Goal: Communication & Community: Answer question/provide support

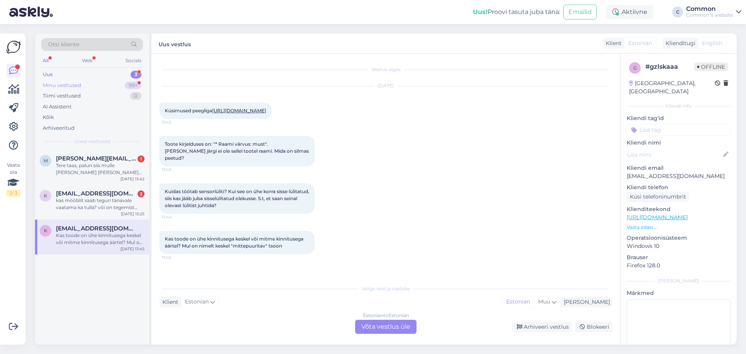
click at [99, 85] on div "Minu vestlused 99+" at bounding box center [92, 85] width 102 height 11
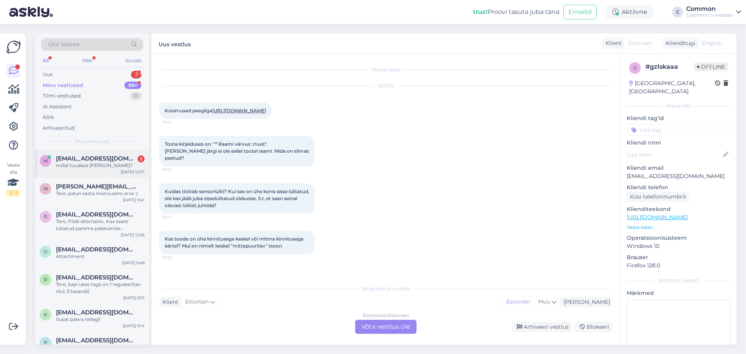
click at [99, 152] on div "m [EMAIL_ADDRESS][DOMAIN_NAME] 3 millal tuuakse [PERSON_NAME]? [DATE] 12:37" at bounding box center [92, 164] width 114 height 28
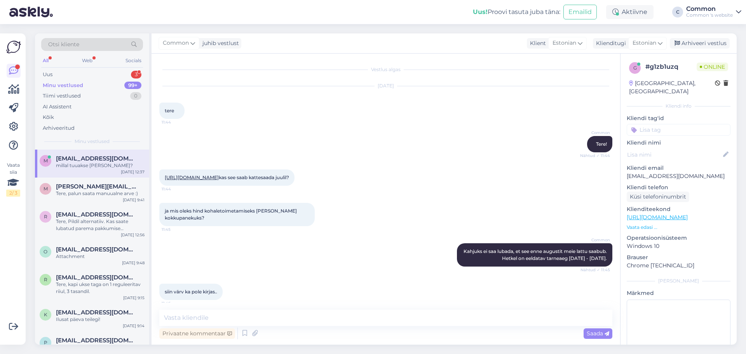
scroll to position [1790, 0]
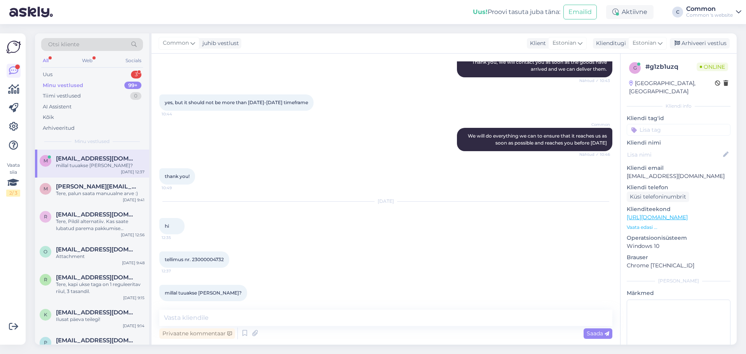
click at [218, 257] on span "tellimus nr. 23000004732" at bounding box center [194, 260] width 59 height 6
copy div "23000004732 12:37"
click at [235, 318] on textarea at bounding box center [385, 318] width 453 height 16
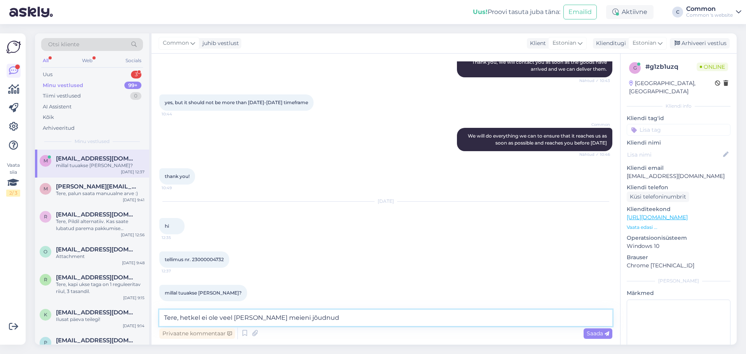
type textarea "Tere, hetkel ei ole veel [PERSON_NAME] meieni jõudnud."
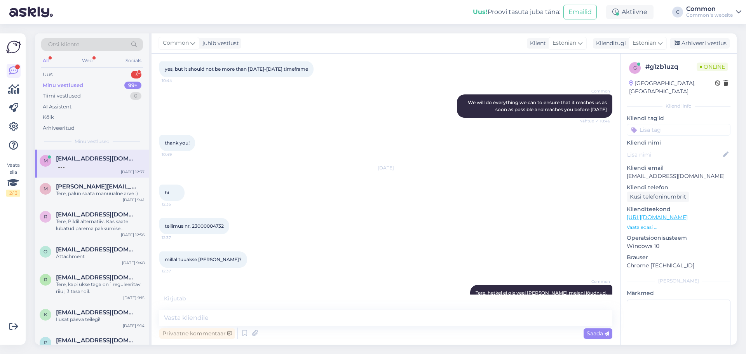
click at [260, 16] on div "Uus! Proovi tasuta [PERSON_NAME]: Emailid Aktiivne C Common Common 's website" at bounding box center [373, 12] width 746 height 24
click at [283, 314] on textarea at bounding box center [385, 318] width 453 height 16
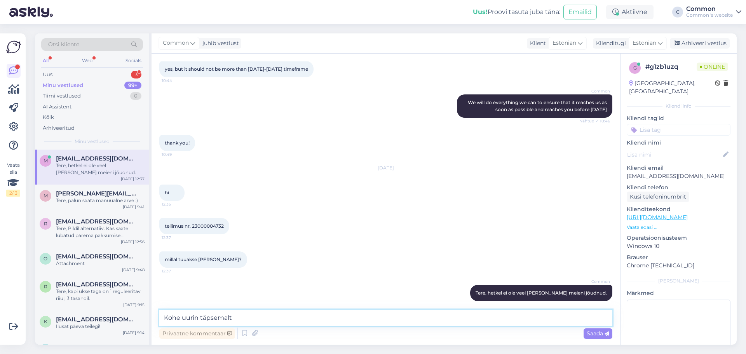
type textarea "Kohe uurin täpsemalt."
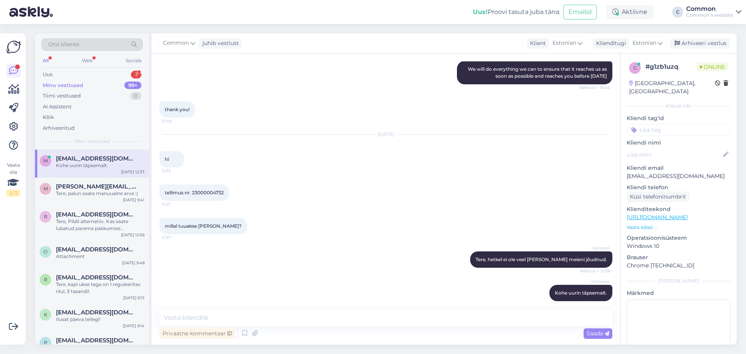
click at [240, 9] on div "Uus! Proovi tasuta [PERSON_NAME]: Emailid Aktiivne C Common Common 's website" at bounding box center [373, 12] width 746 height 24
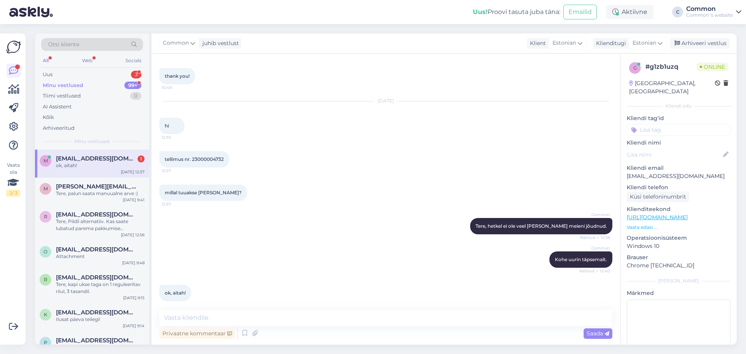
click at [116, 87] on div "Minu vestlused 99+" at bounding box center [92, 85] width 102 height 11
click at [109, 188] on span "[PERSON_NAME][EMAIL_ADDRESS][DOMAIN_NAME]" at bounding box center [96, 186] width 81 height 7
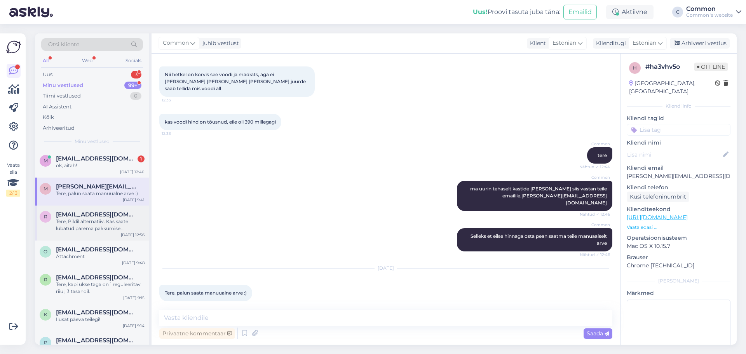
click at [101, 223] on div "Tere, Pildil alternatiiv. Kas saate lubatud parema pakkumise [PERSON_NAME]? [EM…" at bounding box center [100, 225] width 89 height 14
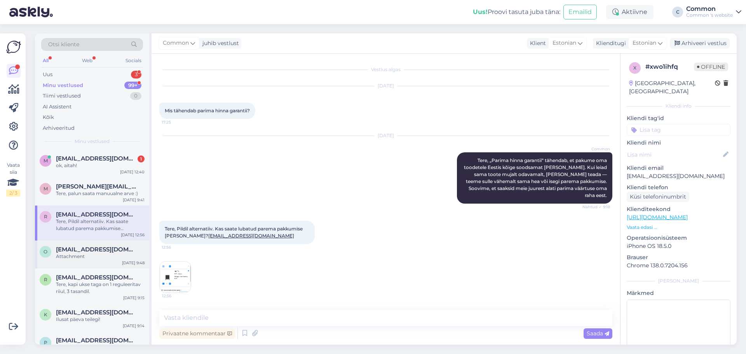
click at [88, 245] on div "o [EMAIL_ADDRESS][DOMAIN_NAME] Attachment [DATE] 9:48" at bounding box center [92, 255] width 114 height 28
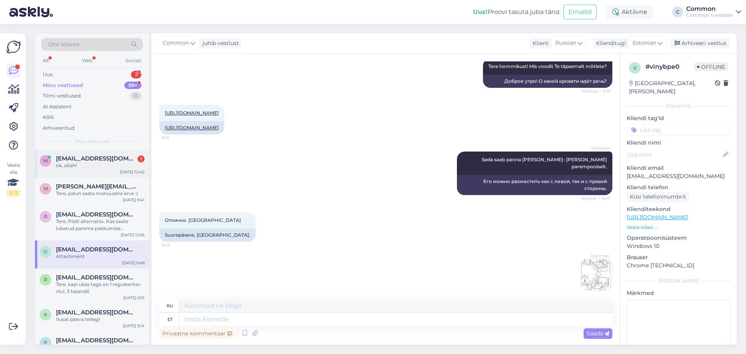
click at [103, 165] on div "ok, aitah!" at bounding box center [100, 165] width 89 height 7
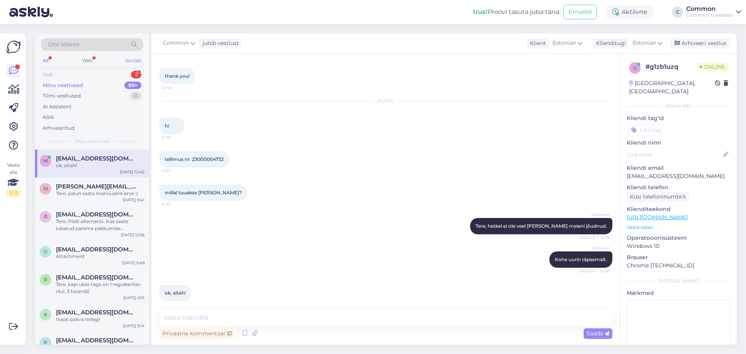
click at [99, 79] on div "Uus 3" at bounding box center [92, 74] width 102 height 11
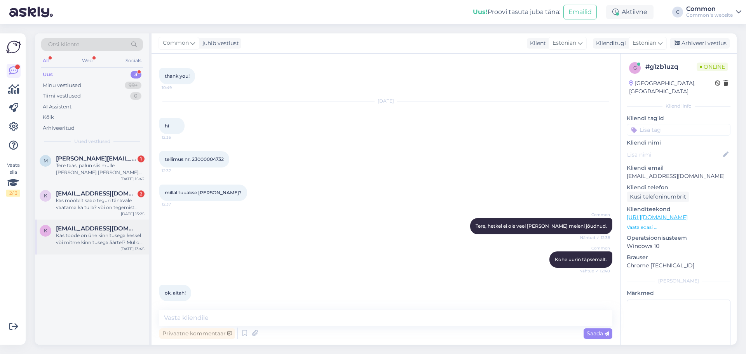
click at [98, 236] on div "Kas toode on ühe kinnitusega keskel või mitme kinnitusega äärtel? Mul on nimelt…" at bounding box center [100, 239] width 89 height 14
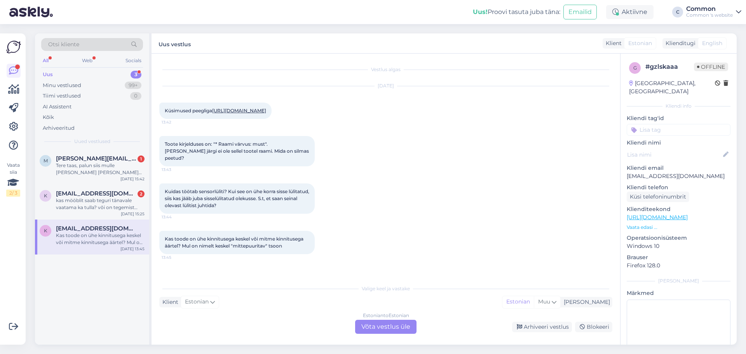
click at [261, 110] on link "[URL][DOMAIN_NAME]" at bounding box center [239, 111] width 54 height 6
click at [373, 327] on div "Estonian to Estonian Võta vestlus üle" at bounding box center [385, 327] width 61 height 14
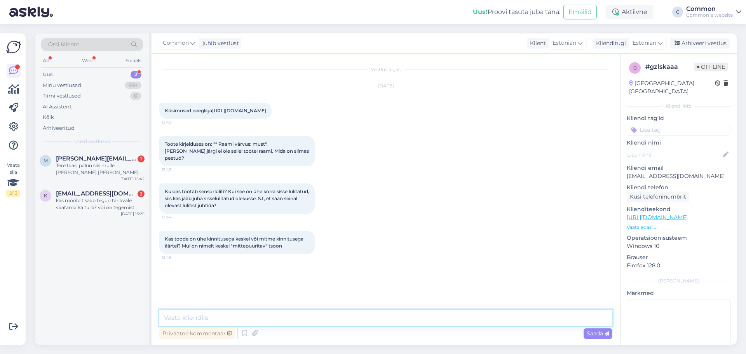
click at [290, 313] on textarea at bounding box center [385, 318] width 453 height 16
click at [247, 313] on textarea at bounding box center [385, 318] width 453 height 16
click at [237, 319] on textarea at bounding box center [385, 318] width 453 height 16
type textarea "Tere!"
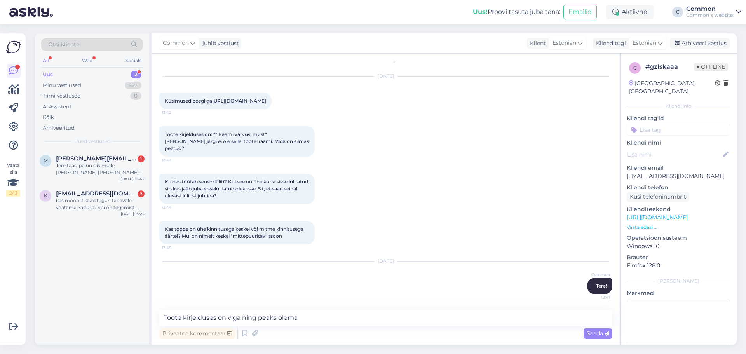
click at [229, 142] on span "Toote kirjelduses on: "* Raami värvus: must". [PERSON_NAME] järgi ei ole sellel…" at bounding box center [237, 141] width 145 height 20
drag, startPoint x: 229, startPoint y: 142, endPoint x: 254, endPoint y: 138, distance: 26.1
click at [254, 138] on div "Toote kirjelduses on: "* Raami värvus: must". [PERSON_NAME] järgi ei ole sellel…" at bounding box center [237, 141] width 156 height 30
copy span "Raami värvus: must"
click at [327, 314] on textarea "Toote kirjelduses on viga ning peaks olema" at bounding box center [385, 318] width 453 height 16
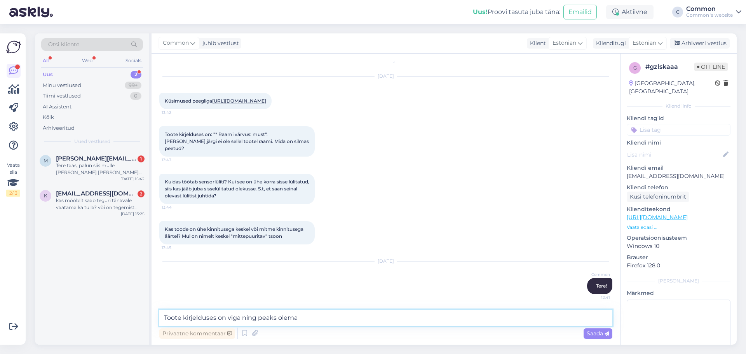
paste textarea "Raami värvus: must"
click at [300, 317] on textarea "Toote kirjelduses on viga ning peaks [PERSON_NAME] värvus: valge" at bounding box center [385, 318] width 453 height 16
click at [372, 313] on textarea "Toote kirjelduses on viga ning peaks olema - Raami värvus: valge" at bounding box center [385, 318] width 453 height 16
type textarea "Toote kirjelduses on viga ning peaks olema - Raami värvus: valge."
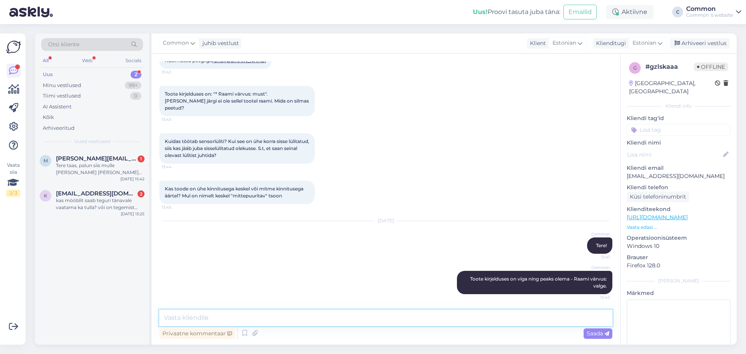
scroll to position [11, 0]
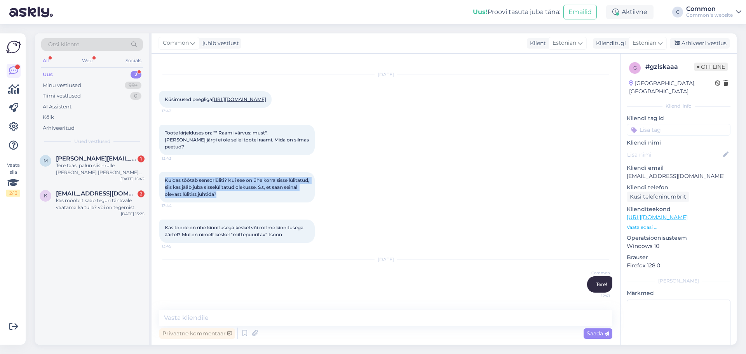
drag, startPoint x: 165, startPoint y: 179, endPoint x: 243, endPoint y: 194, distance: 79.5
click at [243, 194] on div "Kuidas töötab sensorlüliti? Kui see on ühe korra sisse lülitatud, siis kas jääb…" at bounding box center [237, 187] width 156 height 30
copy span "Kuidas töötab sensorlüliti? Kui see on ühe korra sisse lülitatud, siis kas jääb…"
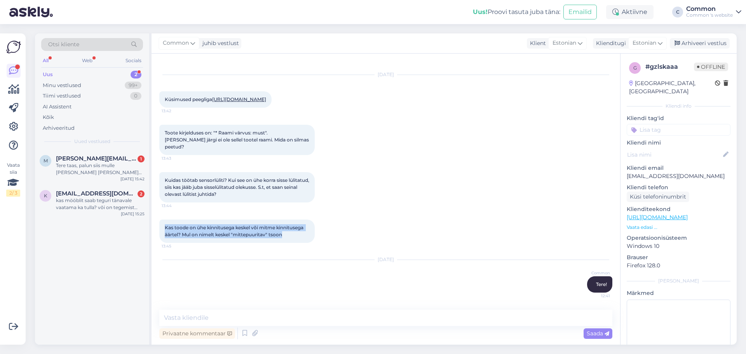
drag, startPoint x: 167, startPoint y: 227, endPoint x: 287, endPoint y: 236, distance: 120.1
click at [287, 236] on div "Kas toode on ühe kinnitusega keskel või mitme kinnitusega äärtel? Mul on nimelt…" at bounding box center [237, 231] width 156 height 23
copy span "Kas toode on ühe kinnitusega keskel või mitme kinnitusega äärtel? Mul on nimelt…"
click at [305, 311] on textarea at bounding box center [385, 318] width 453 height 16
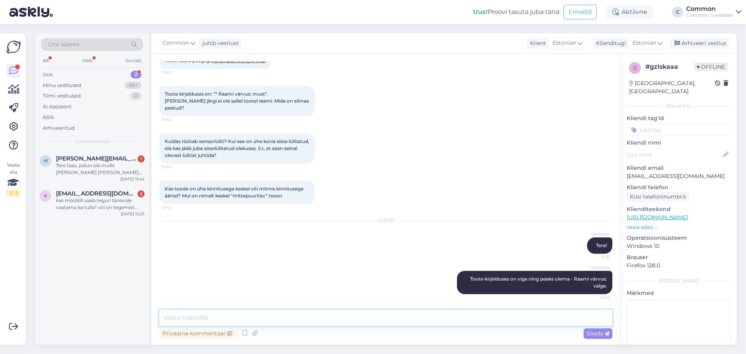
click at [294, 315] on textarea at bounding box center [385, 318] width 453 height 16
type textarea "Teiste küsimuste vastused küsin täpsemalt tehasest järele ning vastan meiliteel."
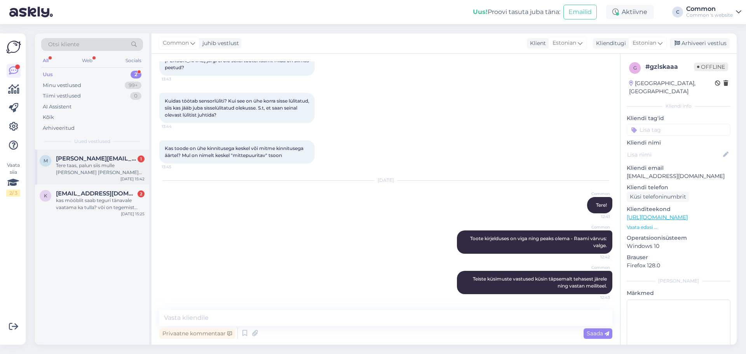
click at [94, 167] on div "Tere taas, palun siis mulle [PERSON_NAME] [PERSON_NAME] madratsiga" at bounding box center [100, 169] width 89 height 14
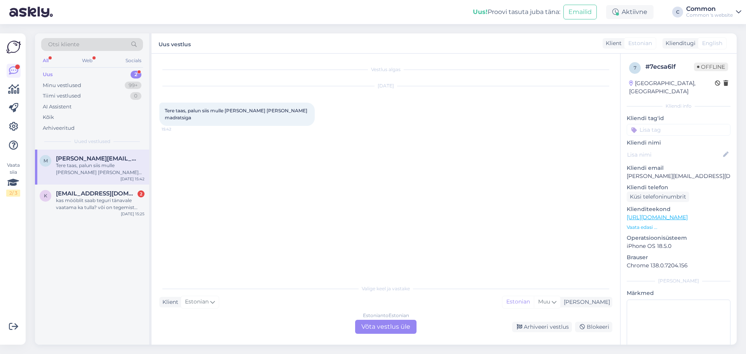
scroll to position [0, 0]
click at [635, 224] on p "Vaata edasi ..." at bounding box center [679, 227] width 104 height 7
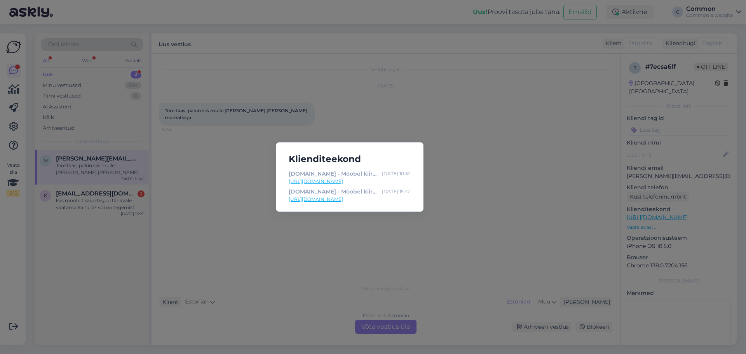
click at [521, 145] on div "Klienditeekond [DOMAIN_NAME] - Mööbel kiirelt otse maaletoojalt [DATE] 10:52 [U…" at bounding box center [373, 177] width 746 height 354
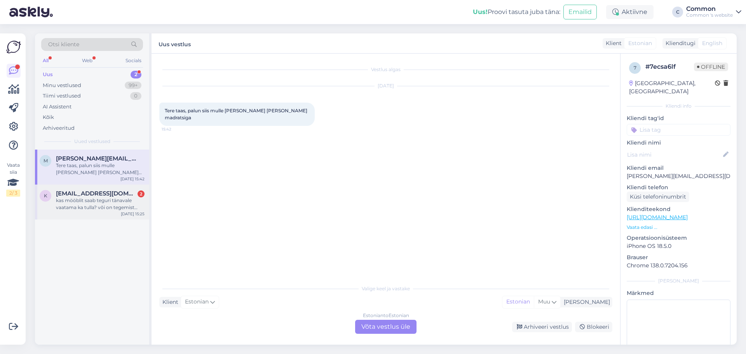
click at [90, 195] on span "[EMAIL_ADDRESS][DOMAIN_NAME]" at bounding box center [96, 193] width 81 height 7
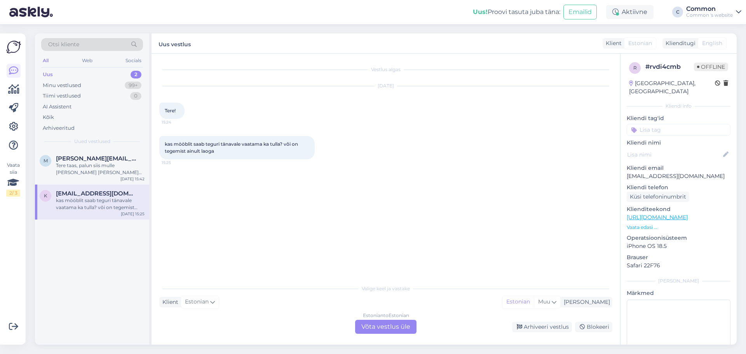
click at [389, 327] on div "Estonian to Estonian Võta vestlus üle" at bounding box center [385, 327] width 61 height 14
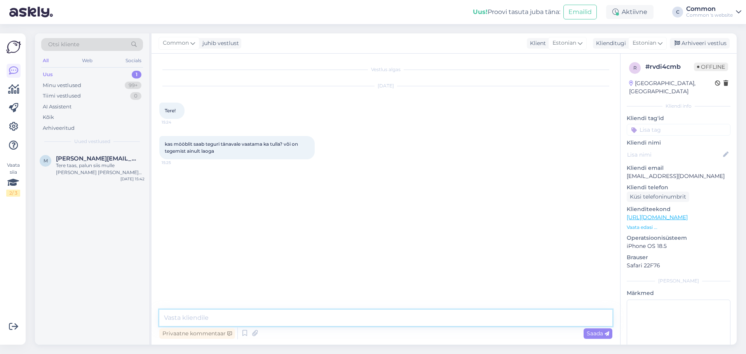
click at [299, 317] on textarea at bounding box center [385, 318] width 453 height 16
click at [364, 313] on textarea "Tere, näidistesaal asub meil Teguri 51 (Aderico project)" at bounding box center [385, 318] width 453 height 16
click at [385, 316] on textarea "Tere, näidistesaal asub meil Teguri 51 (Aderico project) ning hetkel on siin tü…" at bounding box center [385, 318] width 453 height 16
click at [449, 316] on textarea "Tere, näidistesaal asub meil Teguri 51 (Aderico project) ning hetkel on tühjend…" at bounding box center [385, 318] width 453 height 16
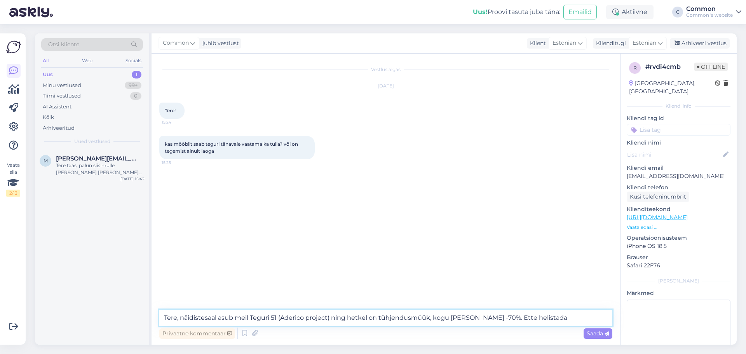
paste textarea "[PHONE_NUMBER]"
click at [503, 316] on textarea "Tere, näidistesaal asub meil Teguri 51 (Aderico project) ning hetkel on tühjend…" at bounding box center [385, 318] width 453 height 16
type textarea "Tere, näidistesaal asub meil Teguri 51 (Aderico project) ning hetkel on tühjend…"
click at [606, 332] on icon at bounding box center [607, 334] width 5 height 5
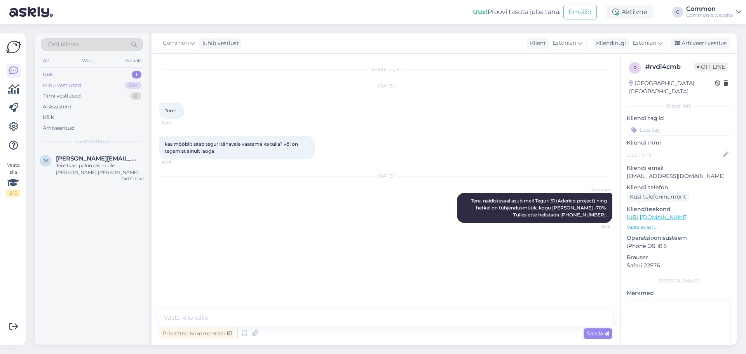
click at [98, 89] on div "Minu vestlused 99+" at bounding box center [92, 85] width 102 height 11
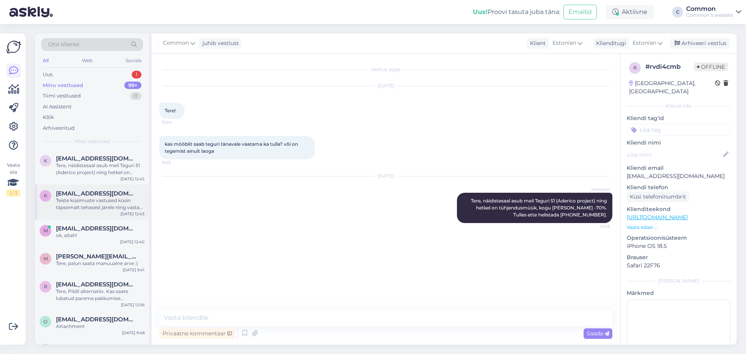
click at [95, 198] on div "Teiste küsimuste vastused küsin täpsemalt tehasest järele ning vastan meiliteel." at bounding box center [100, 204] width 89 height 14
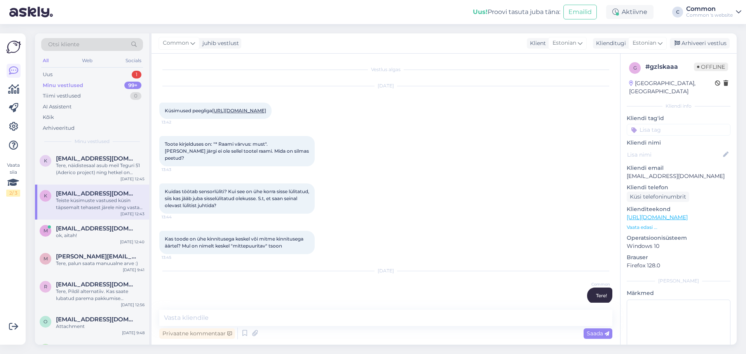
scroll to position [91, 0]
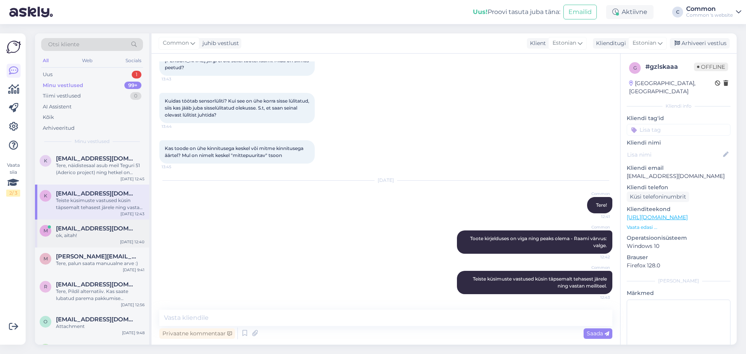
click at [99, 236] on div "ok, aitah!" at bounding box center [100, 235] width 89 height 7
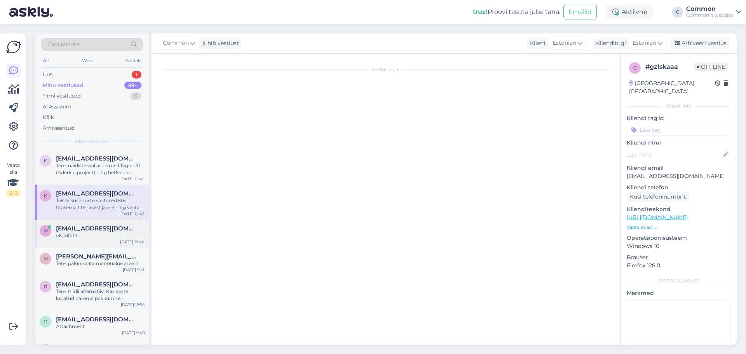
scroll to position [1891, 0]
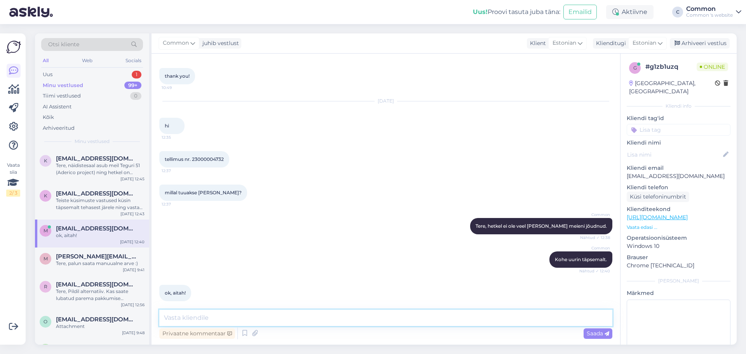
click at [287, 315] on textarea at bounding box center [385, 318] width 453 height 16
click at [259, 313] on textarea "[PERSON_NAME] hilineb ning saabub 22-15.august" at bounding box center [385, 318] width 453 height 16
click at [255, 317] on textarea "[PERSON_NAME] hilineb ning saabub [DATE]-[DATE]" at bounding box center [385, 318] width 453 height 16
click at [304, 315] on textarea "[PERSON_NAME] hilineb ning saabub 22/25.august" at bounding box center [385, 318] width 453 height 16
click at [633, 172] on p "[EMAIL_ADDRESS][DOMAIN_NAME]" at bounding box center [679, 176] width 104 height 8
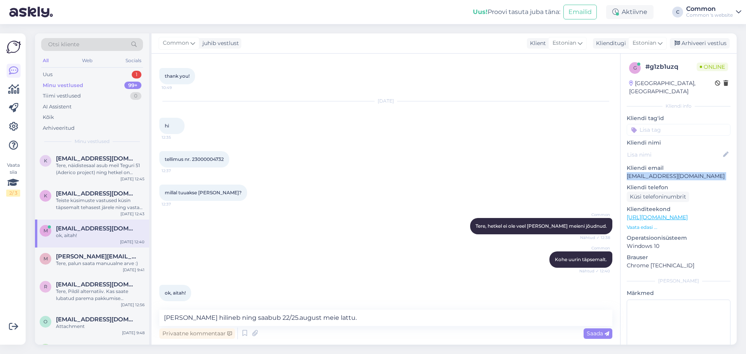
drag, startPoint x: 633, startPoint y: 169, endPoint x: 714, endPoint y: 164, distance: 81.0
click at [714, 172] on p "[EMAIL_ADDRESS][DOMAIN_NAME]" at bounding box center [679, 176] width 104 height 8
copy p "[EMAIL_ADDRESS][DOMAIN_NAME]"
click at [181, 316] on textarea "[PERSON_NAME] hilineb ning saabub 22/25.august meie lattu." at bounding box center [385, 318] width 453 height 16
click at [204, 319] on textarea "[PERSON_NAME] hilineb ning saabub 22/25.august meie lattu." at bounding box center [385, 318] width 453 height 16
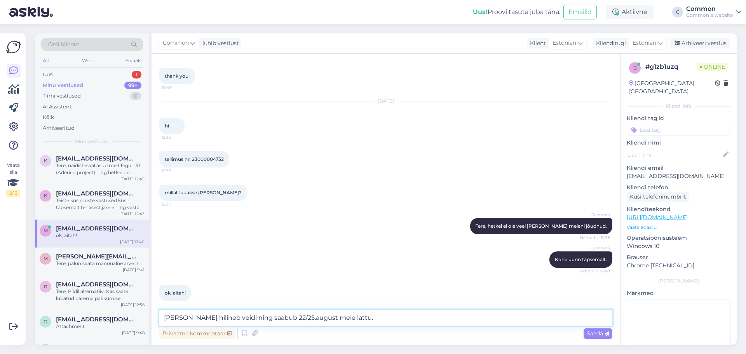
click at [383, 316] on textarea "[PERSON_NAME] hilineb veidi ning saabub 22/25.august meie lattu." at bounding box center [385, 318] width 453 height 16
type textarea "[PERSON_NAME] hilineb veidi ning saabub 22/25.august meie lattu."
click at [598, 334] on span "Saada" at bounding box center [598, 333] width 23 height 7
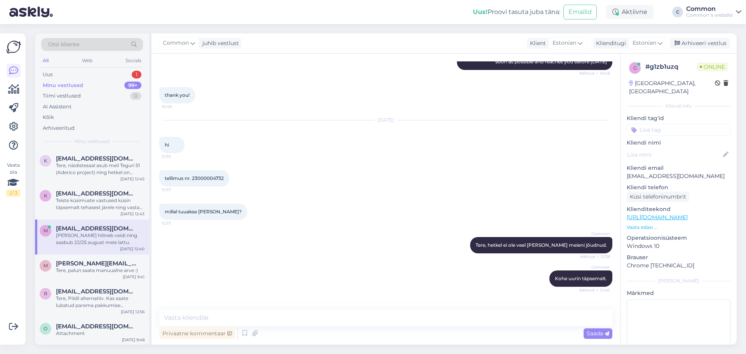
scroll to position [1769, 0]
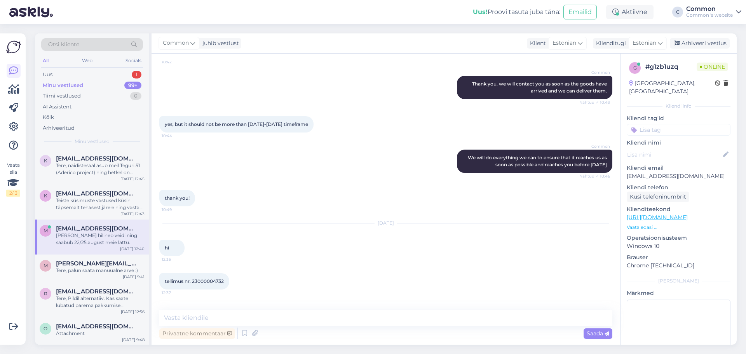
click at [215, 278] on span "tellimus nr. 23000004732" at bounding box center [194, 281] width 59 height 6
copy div "23000004732 12:37"
click at [345, 221] on div "[DATE] hi 12:35" at bounding box center [385, 240] width 453 height 50
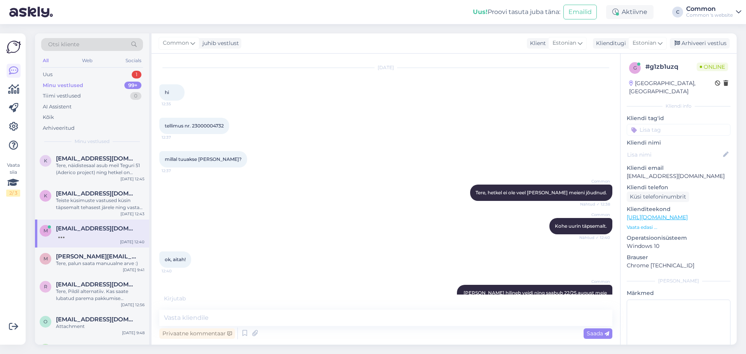
scroll to position [1958, 0]
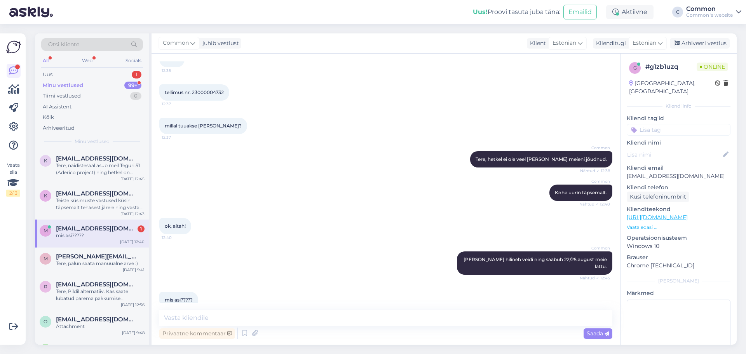
click at [243, 19] on div "Uus! Proovi tasuta [PERSON_NAME]: Emailid Aktiivne C Common Common 's website" at bounding box center [373, 12] width 746 height 24
click at [385, 21] on div "Uus! Proovi tasuta [PERSON_NAME]: Emailid Aktiivne C Common Common 's website" at bounding box center [373, 12] width 746 height 24
click at [253, 317] on textarea at bounding box center [385, 318] width 453 height 16
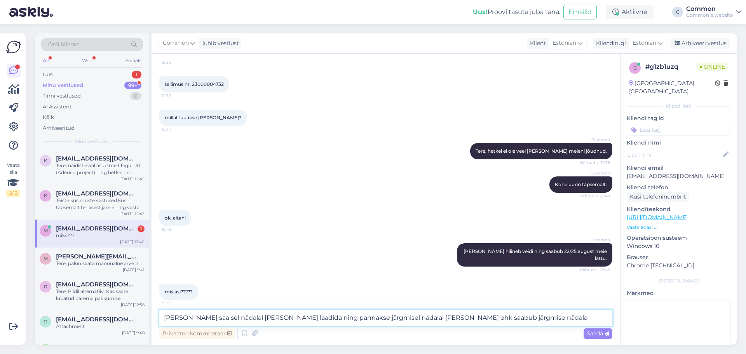
scroll to position [1991, 0]
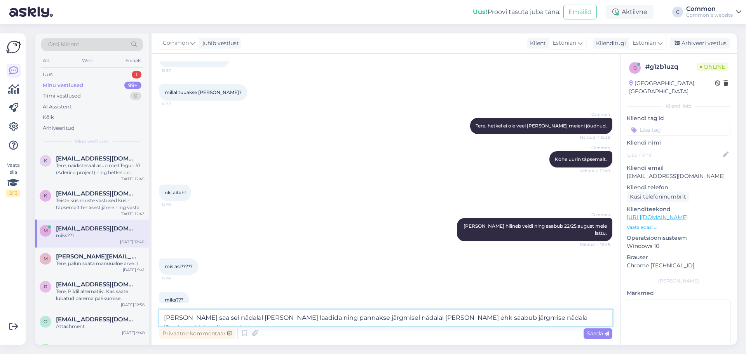
type textarea "[PERSON_NAME] saa sel nädalal [PERSON_NAME] laadida ning pannakse järgmisel näd…"
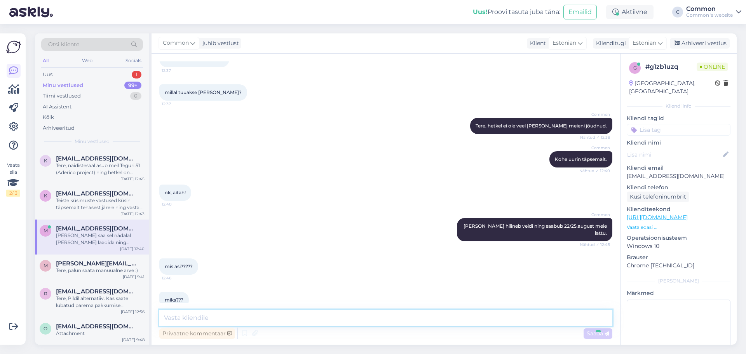
scroll to position [2038, 0]
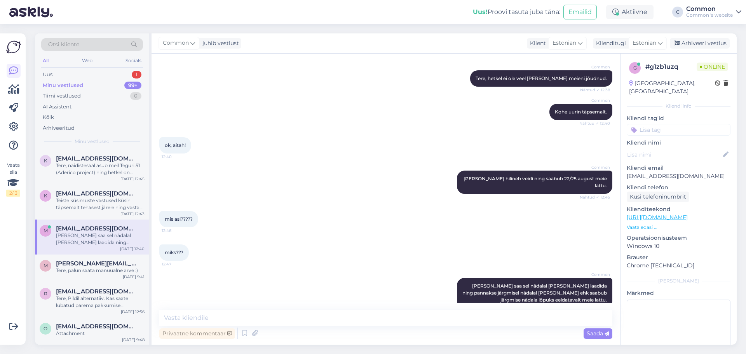
click at [393, 27] on div "Otsi kliente All Web Socials Uus 1 Minu vestlused 99+ Tiimi vestlused 0 AI Assi…" at bounding box center [388, 189] width 716 height 330
click at [451, 20] on div "Uus! Proovi tasuta [PERSON_NAME]: Emailid Aktiivne C Common Common 's website" at bounding box center [373, 12] width 746 height 24
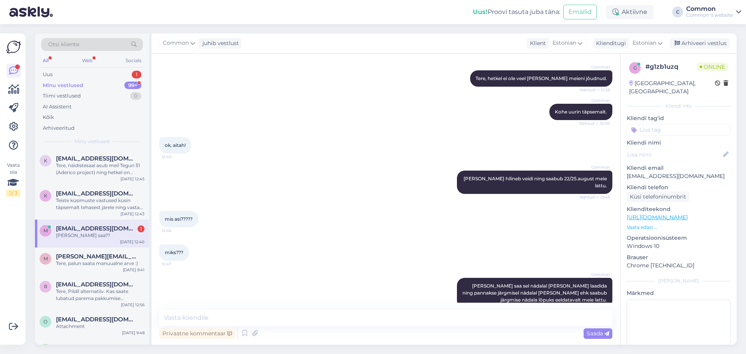
scroll to position [2072, 0]
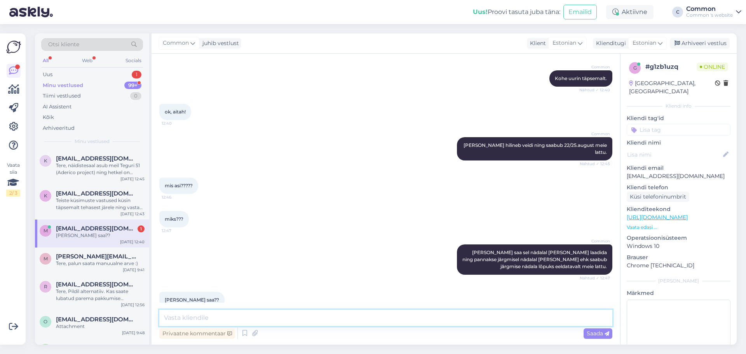
click at [271, 317] on textarea at bounding box center [385, 318] width 453 height 16
click at [301, 316] on textarea "Tehas ei täpsustanud, kuid põhjuseks võivad olla puhkus" at bounding box center [385, 318] width 453 height 16
click at [352, 315] on textarea "Tehas ei täpsustanud, kuid põhjuseks võib olla puhkus" at bounding box center [385, 318] width 453 height 16
click at [345, 317] on textarea "Tehas ei täpsustanud, kuid põhjuseks võib olla, nt et keegi puhkab" at bounding box center [385, 318] width 453 height 16
click at [404, 309] on div "Vestlus algas [DATE] tere 11:44 Common Tere! Nähtud ✓ 11:44 [URL][DOMAIN_NAME] …" at bounding box center [386, 199] width 469 height 291
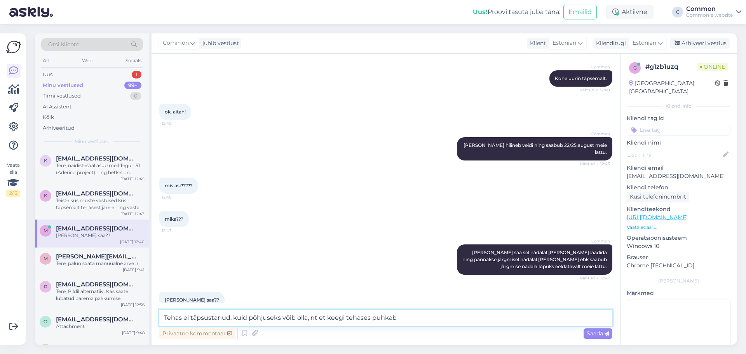
click at [413, 313] on textarea "Tehas ei täpsustanud, kuid põhjuseks võib olla, nt et keegi tehases puhkab" at bounding box center [385, 318] width 453 height 16
click at [559, 315] on textarea "Tehas ei täpsustanud, kuid põhjuseks võib olla, nt et keegi tehases puhkab või …" at bounding box center [385, 318] width 453 height 16
drag, startPoint x: 559, startPoint y: 315, endPoint x: 543, endPoint y: 317, distance: 16.8
click at [543, 317] on textarea "Tehas ei täpsustanud, kuid põhjuseks võib olla, nt et keegi tehases puhkab või …" at bounding box center [385, 318] width 453 height 16
click at [568, 318] on textarea "Tehas ei täpsustanud, kuid põhjuseks võib olla, nt et keegi tehases puhkab või …" at bounding box center [385, 318] width 453 height 16
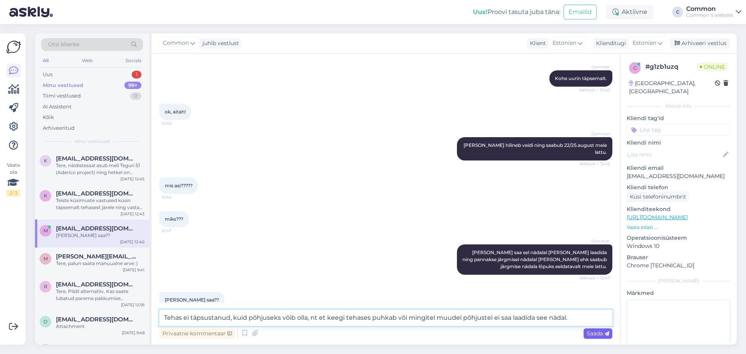
type textarea "Tehas ei täpsustanud, kuid põhjuseks võib olla, nt et keegi tehases puhkab või …"
click at [607, 337] on span "Saada" at bounding box center [598, 333] width 23 height 7
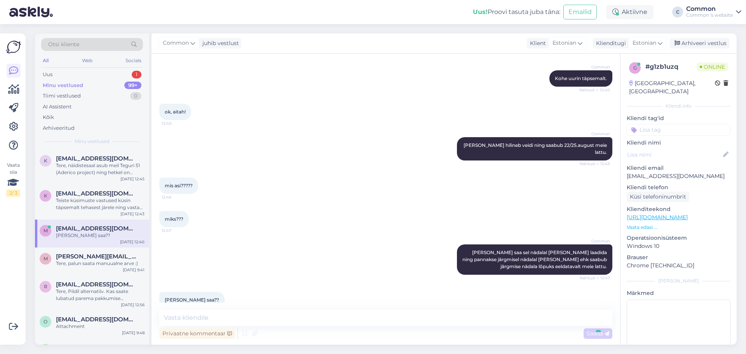
scroll to position [2119, 0]
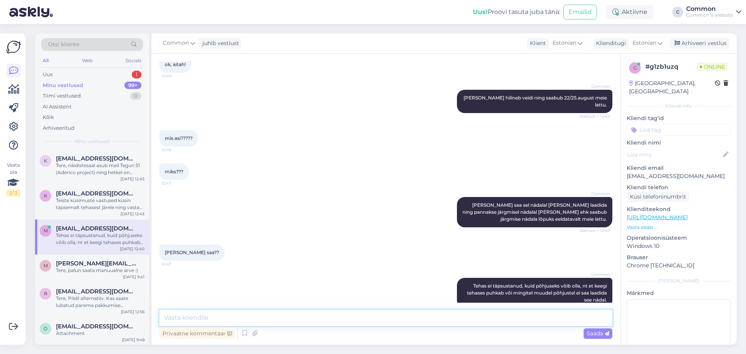
click at [551, 325] on textarea at bounding box center [385, 318] width 453 height 16
click at [322, 316] on textarea at bounding box center [385, 318] width 453 height 16
click at [319, 315] on textarea at bounding box center [385, 318] width 453 height 16
type textarea "I"
type textarea "i"
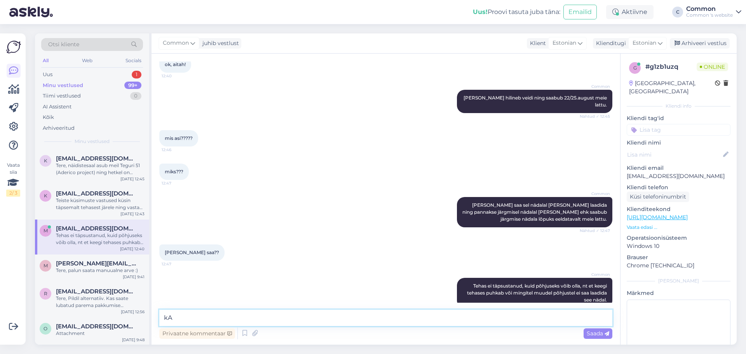
type textarea "k"
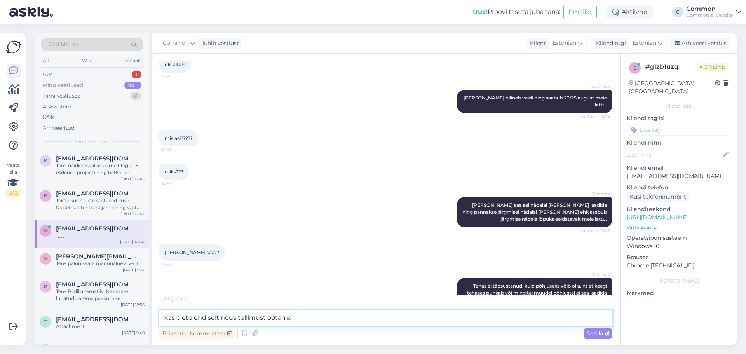
type textarea "Kas olete endiselt nõus tellimust ootama?"
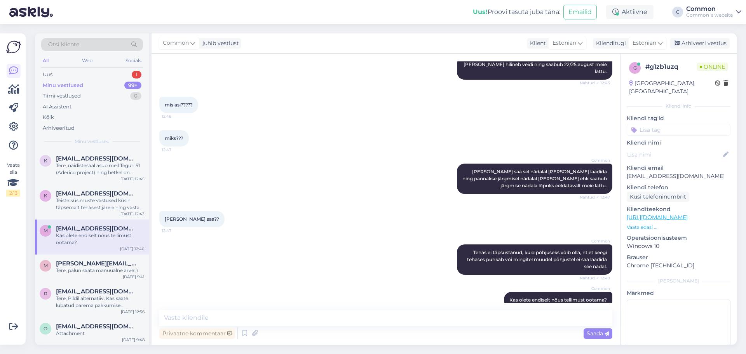
click at [341, 38] on div "Common juhib vestlust Klient Estonian Klienditugi Estonian Arhiveeri vestlus" at bounding box center [445, 43] width 586 height 20
click at [399, 36] on div "Common juhib vestlust Klient Estonian Klienditugi Estonian Arhiveeri vestlus" at bounding box center [445, 43] width 586 height 20
click at [403, 25] on div "Otsi kliente All Web Socials Uus 1 Minu vestlused 99+ Tiimi vestlused 0 AI Assi…" at bounding box center [388, 189] width 716 height 330
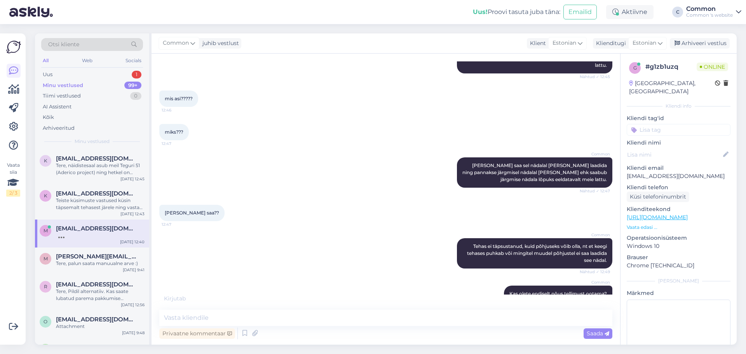
scroll to position [2161, 0]
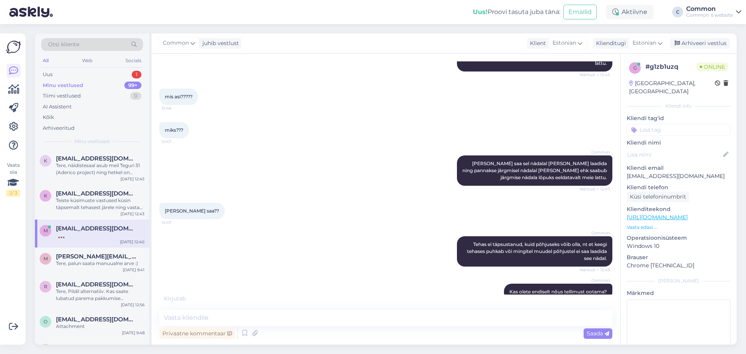
click at [362, 31] on div "Otsi kliente All Web Socials Uus 1 Minu vestlused 99+ Tiimi vestlused 0 AI Assi…" at bounding box center [388, 189] width 716 height 330
click at [372, 12] on div "Uus! Proovi tasuta [PERSON_NAME]: Emailid Aktiivne C Common Common 's website" at bounding box center [373, 12] width 746 height 24
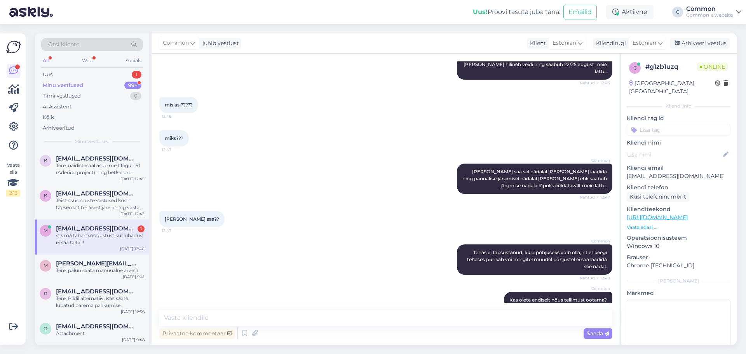
scroll to position [2186, 0]
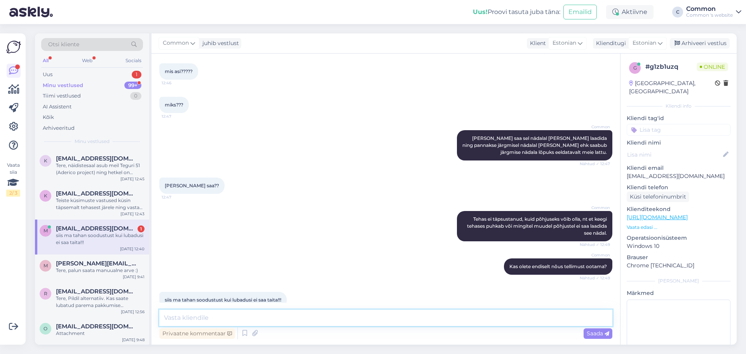
click at [327, 316] on textarea at bounding box center [385, 318] width 453 height 16
click at [455, 318] on textarea "Toode tuleb Prantsusmaa tehasest, kahjuks võib vahel tehaste lubatud tarneajad …" at bounding box center [385, 318] width 453 height 16
click at [440, 314] on textarea "Toode tuleb Prantsusmaa tehasest, kahjuks võib vahel tehaste lubatud tarneajad …" at bounding box center [385, 318] width 453 height 16
click at [457, 315] on textarea "Toode tuleb Prantsusmaa tehasest, kahjuks võib vahel tehaste lubatud tarneajad …" at bounding box center [385, 318] width 453 height 16
click at [484, 319] on textarea "Toode tuleb Prantsusmaa tehasest, kahjuks võib vahel tehaste lubatud tarneajad …" at bounding box center [385, 318] width 453 height 16
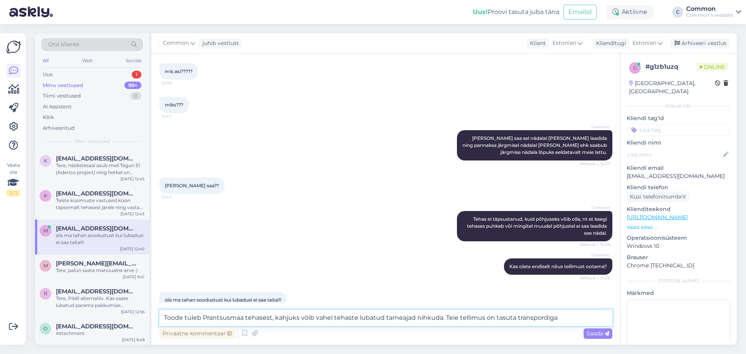
click at [441, 317] on textarea "Toode tuleb Prantsusmaa tehasest, kahjuks võib vahel tehaste lubatud tarneajad …" at bounding box center [385, 318] width 453 height 16
click at [442, 315] on textarea "Toode tuleb Prantsusmaa tehasest, kahjuks võib vahel tehaste lubatud tarneajad …" at bounding box center [385, 318] width 453 height 16
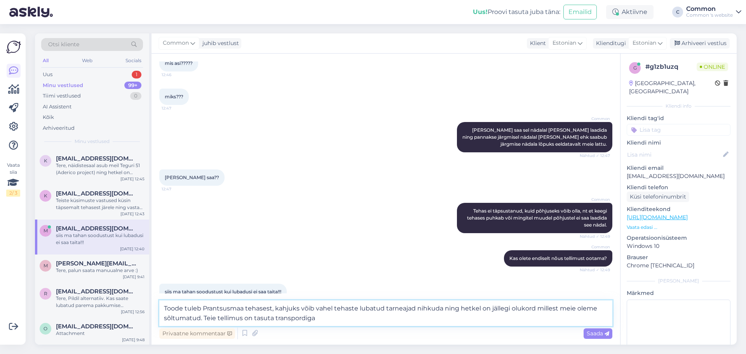
click at [442, 315] on textarea "Toode tuleb Prantsusmaa tehasest, kahjuks võib vahel tehaste lubatud tarneajad …" at bounding box center [385, 314] width 453 height 26
click at [336, 315] on textarea "Toode tuleb Prantsusmaa tehasest, kahjuks võib vahel tehaste lubatud tarneajad …" at bounding box center [385, 314] width 453 height 26
click at [331, 319] on textarea "Toode tuleb Prantsusmaa tehasest, kahjuks võib vahel tehaste lubatud tarneajad …" at bounding box center [385, 314] width 453 height 26
type textarea "Toode tuleb Prantsusmaa tehasest, kahjuks võib vahel tehaste lubatud tarneajad …"
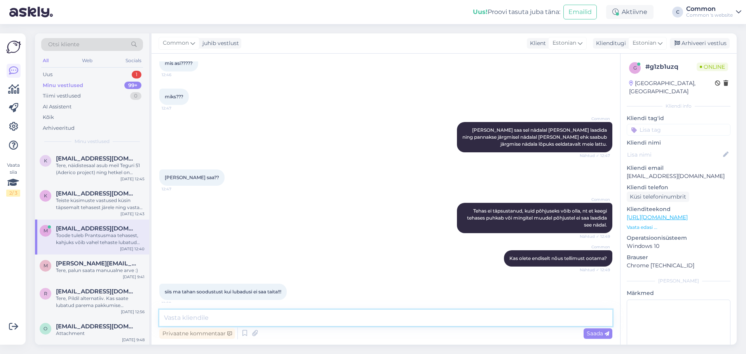
scroll to position [2248, 0]
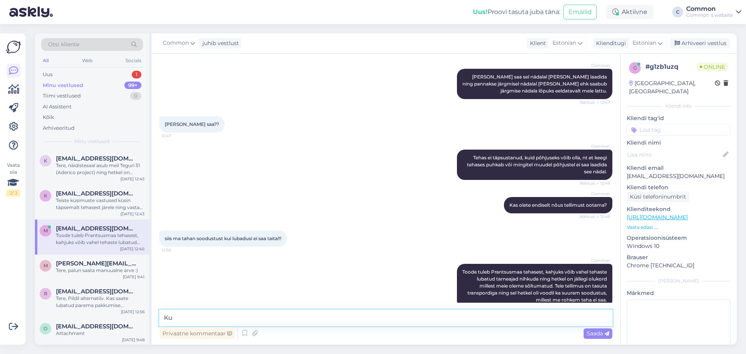
type textarea "K"
type textarea "V"
type textarea "Kui siiski pole nõus ootama on võimalus ka tellimus tühistada."
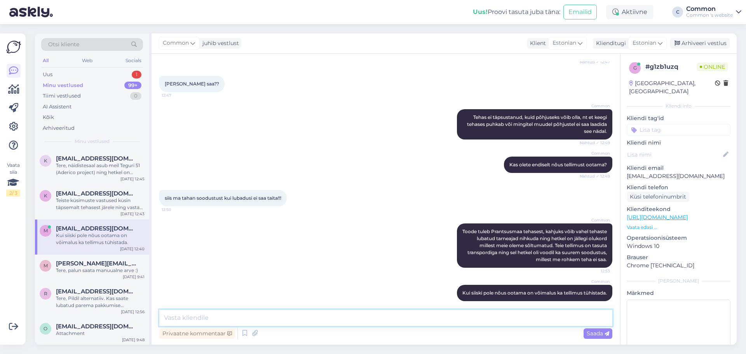
click at [343, 319] on textarea at bounding box center [385, 318] width 453 height 16
click at [262, 312] on textarea at bounding box center [385, 318] width 453 height 16
type textarea "L"
click at [245, 321] on textarea "Loodame" at bounding box center [385, 318] width 453 height 16
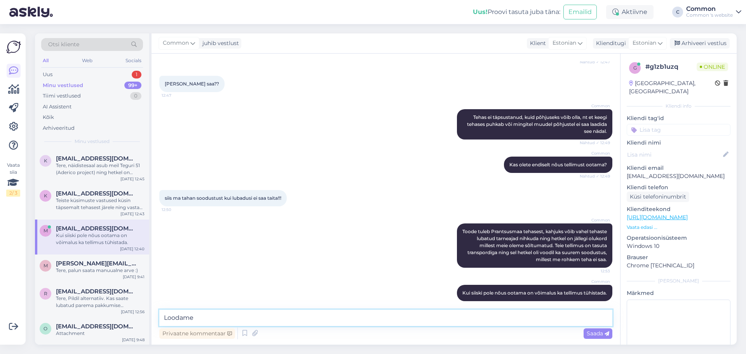
click at [245, 321] on textarea "Loodame" at bounding box center [385, 318] width 453 height 16
click at [246, 318] on textarea "Mõistvale suhtumisele ootama jäädes" at bounding box center [385, 318] width 453 height 16
click at [293, 320] on textarea "Mõistvale suhtumisele lootma jäädes" at bounding box center [385, 318] width 453 height 16
drag, startPoint x: 297, startPoint y: 316, endPoint x: 155, endPoint y: 323, distance: 142.8
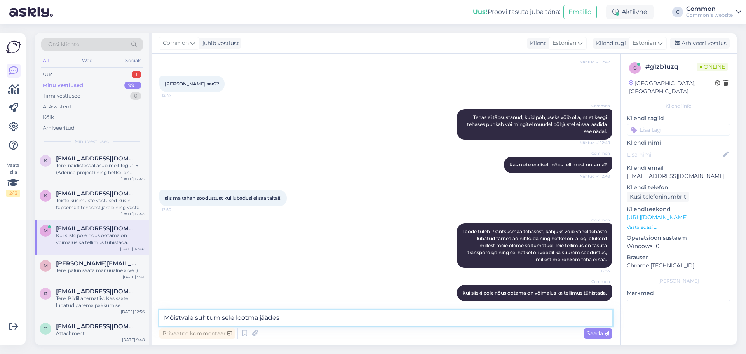
click at [155, 323] on div "Vestlus algas [DATE] tere 11:44 Common Tere! Nähtud ✓ 11:44 [URL][DOMAIN_NAME] …" at bounding box center [386, 199] width 469 height 291
drag, startPoint x: 268, startPoint y: 318, endPoint x: 158, endPoint y: 319, distance: 110.0
click at [158, 319] on div "Vestlus algas [DATE] tere 11:44 Common Tere! Nähtud ✓ 11:44 [URL][DOMAIN_NAME] …" at bounding box center [386, 199] width 469 height 291
type textarea "Loodame mõistvale suhtumisele!"
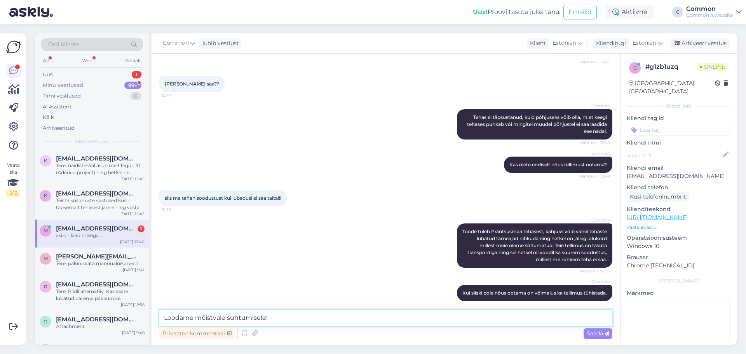
scroll to position [2321, 0]
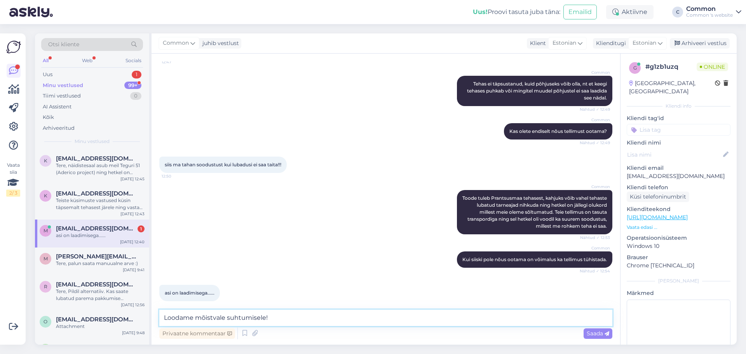
click at [296, 315] on textarea "Loodame mõistvale suhtumisele!" at bounding box center [385, 318] width 453 height 16
drag, startPoint x: 284, startPoint y: 312, endPoint x: 136, endPoint y: 311, distance: 148.1
click at [136, 311] on div "Otsi kliente All Web Socials Uus 1 Minu vestlused 99+ Tiimi vestlused 0 AI Assi…" at bounding box center [386, 188] width 702 height 311
click at [303, 36] on div "Common juhib vestlust Klient Estonian Klienditugi Estonian Arhiveeri vestlus" at bounding box center [445, 43] width 586 height 20
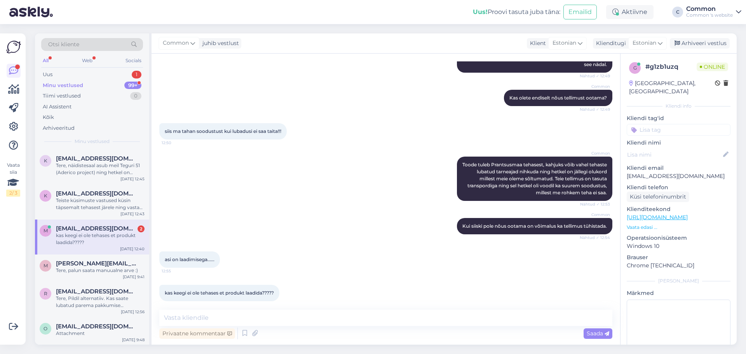
click at [447, 28] on div "Otsi kliente All Web Socials Uus 1 Minu vestlused 99+ Tiimi vestlused 0 AI Assi…" at bounding box center [388, 189] width 716 height 330
click at [416, 27] on div "Otsi kliente All Web Socials Uus 1 Minu vestlused 99+ Tiimi vestlused 0 AI Assi…" at bounding box center [388, 189] width 716 height 330
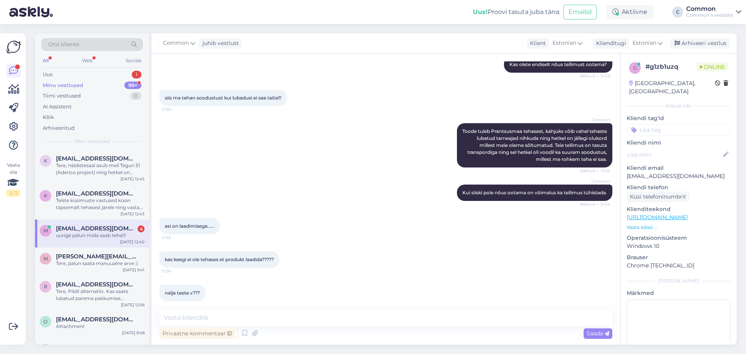
scroll to position [2422, 0]
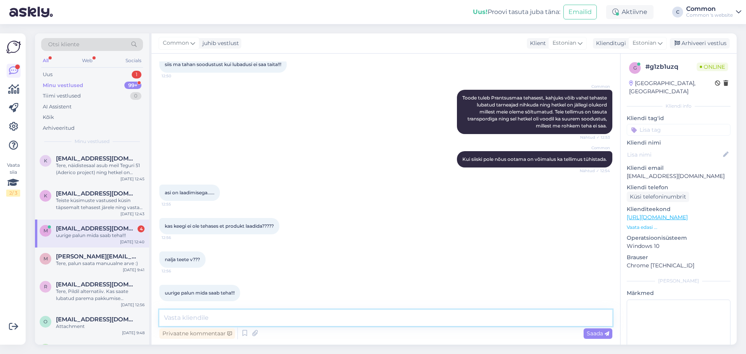
click at [246, 311] on textarea at bounding box center [385, 318] width 453 height 16
click at [274, 317] on textarea at bounding box center [385, 318] width 453 height 16
click at [273, 318] on textarea at bounding box center [385, 318] width 453 height 16
click at [273, 314] on textarea at bounding box center [385, 318] width 453 height 16
paste textarea "Kahjuks ei [PERSON_NAME] võimalik protsessi kiirendada, kuna tehas saadab toote…"
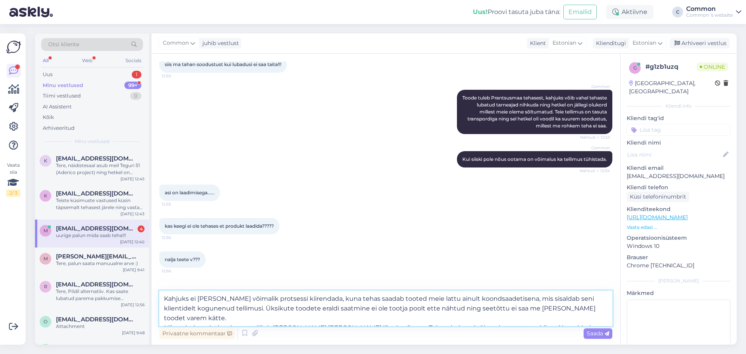
scroll to position [2430, 0]
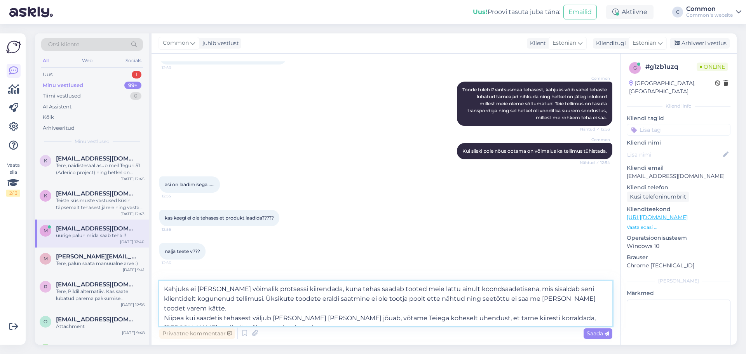
type textarea "Kahjuks ei [PERSON_NAME] võimalik protsessi kiirendada, kuna tehas saadab toote…"
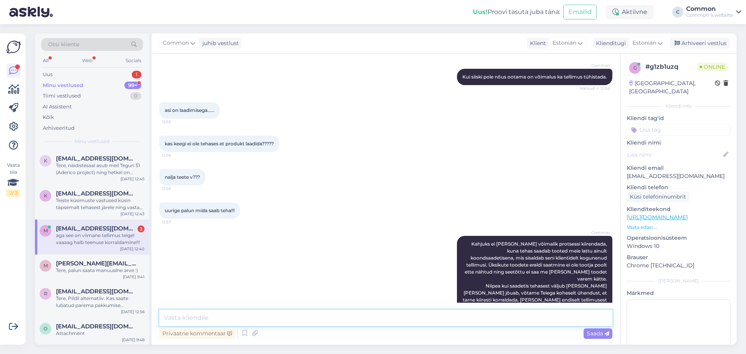
scroll to position [2578, 0]
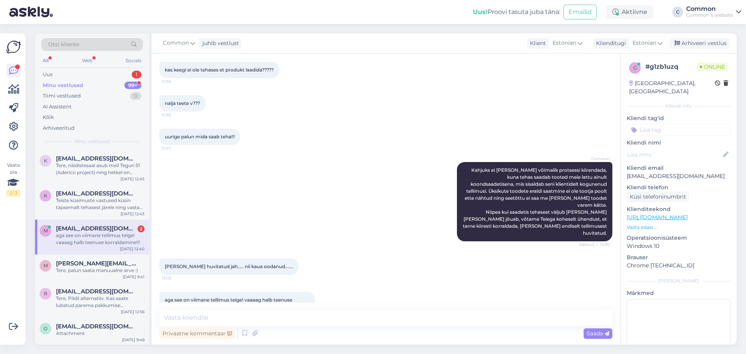
click at [330, 203] on div "Common Kahjuks ei [PERSON_NAME] võimalik protsessi kiirendada, kuna tehas saada…" at bounding box center [385, 202] width 453 height 96
click at [245, 315] on textarea at bounding box center [385, 318] width 453 height 16
click at [241, 314] on textarea at bounding box center [385, 318] width 453 height 16
click at [213, 313] on textarea at bounding box center [385, 318] width 453 height 16
click at [241, 320] on textarea at bounding box center [385, 318] width 453 height 16
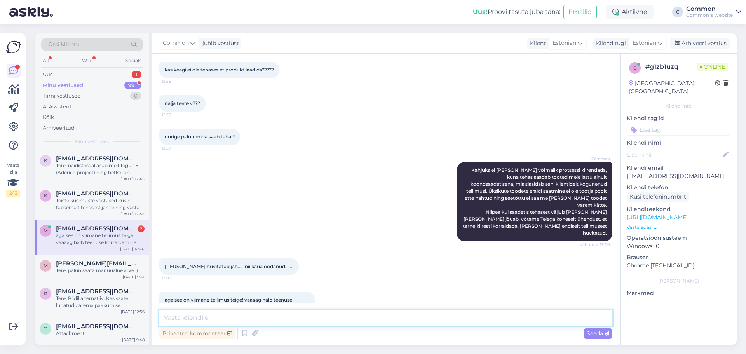
click at [280, 315] on textarea at bounding box center [385, 318] width 453 height 16
paste textarea "Mõistan Teie pettumust ja vabandan, et olete pidanud nii kaua ootama. Kahjuks e…"
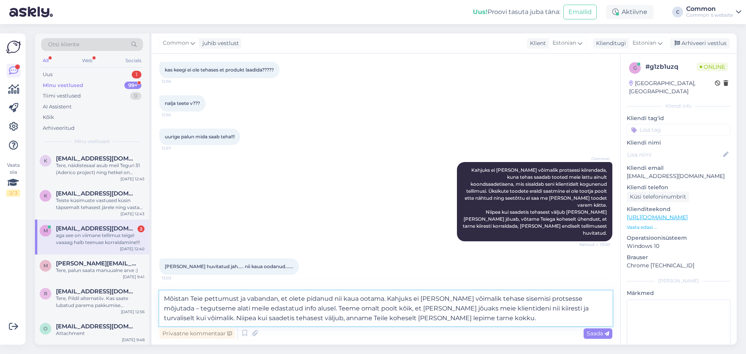
drag, startPoint x: 419, startPoint y: 319, endPoint x: 589, endPoint y: 307, distance: 169.5
click at [589, 307] on textarea "Mõistan Teie pettumust ja vabandan, et olete pidanud nii kaua ootama. Kahjuks e…" at bounding box center [385, 308] width 453 height 35
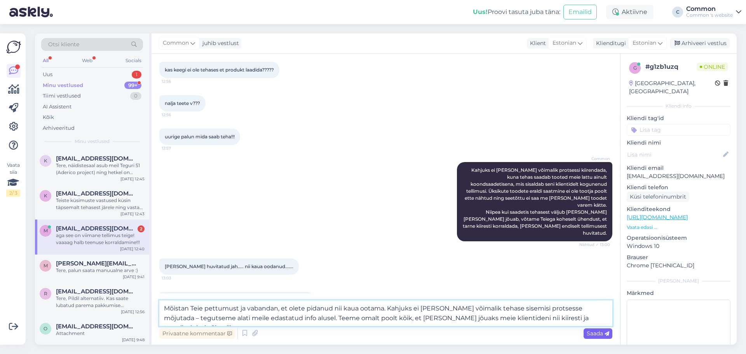
type textarea "Mõistan Teie pettumust ja vabandan, et olete pidanud nii kaua ootama. Kahjuks e…"
click at [591, 334] on span "Saada" at bounding box center [598, 333] width 23 height 7
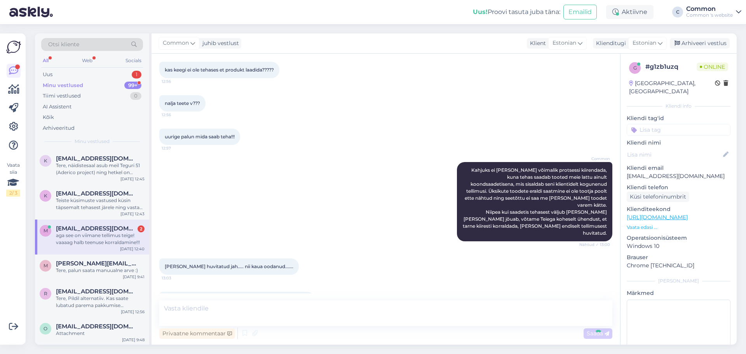
scroll to position [2639, 0]
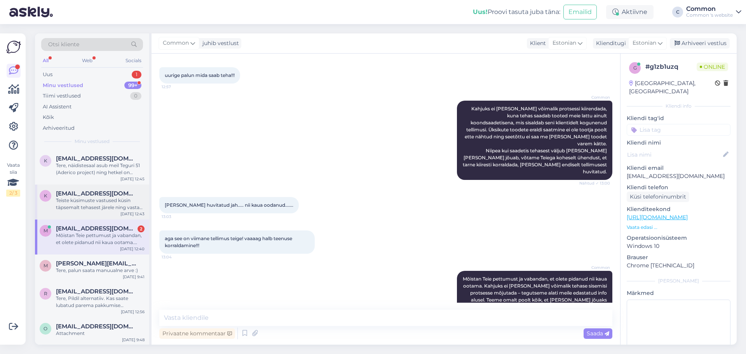
click at [94, 205] on div "Teiste küsimuste vastused küsin täpsemalt tehasest järele ning vastan meiliteel." at bounding box center [100, 204] width 89 height 14
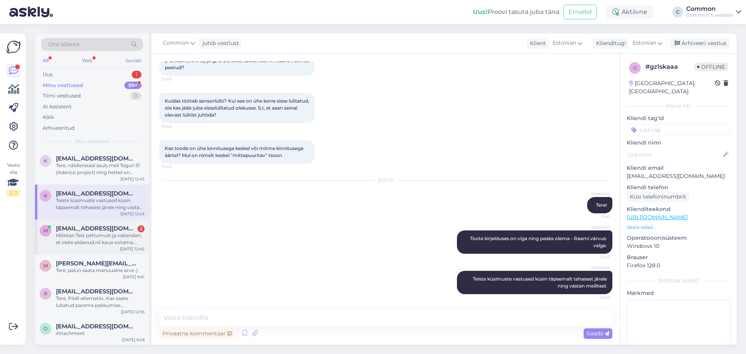
click at [98, 238] on div "Mõistan Teie pettumust ja vabandan, et olete pidanud nii kaua ootama. Kahjuks e…" at bounding box center [100, 239] width 89 height 14
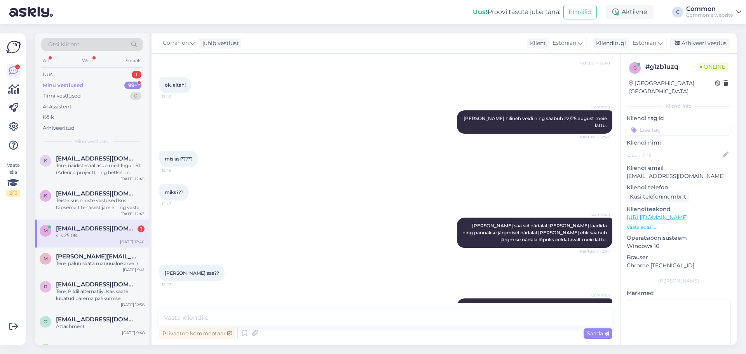
scroll to position [2673, 0]
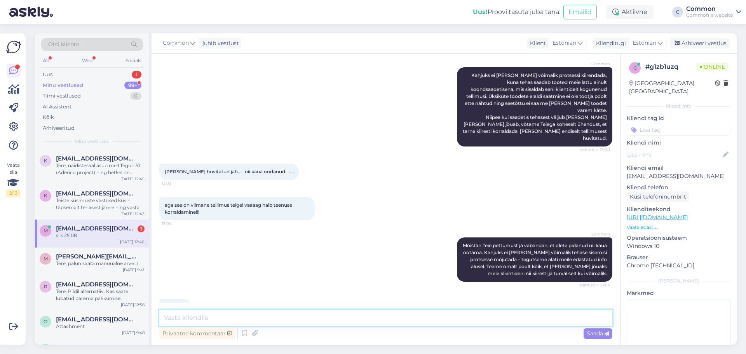
click at [280, 321] on textarea at bounding box center [385, 318] width 453 height 16
click at [343, 36] on div "Common juhib vestlust Klient Estonian Klienditugi Estonian Arhiveeri vestlus" at bounding box center [445, 43] width 586 height 20
click at [417, 52] on div "Common juhib vestlust Klient Estonian Klienditugi Estonian Arhiveeri vestlus" at bounding box center [445, 43] width 586 height 20
click at [305, 316] on textarea at bounding box center [385, 318] width 453 height 16
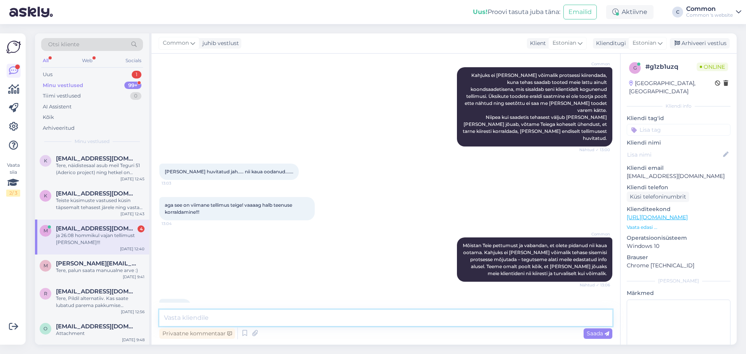
scroll to position [2706, 0]
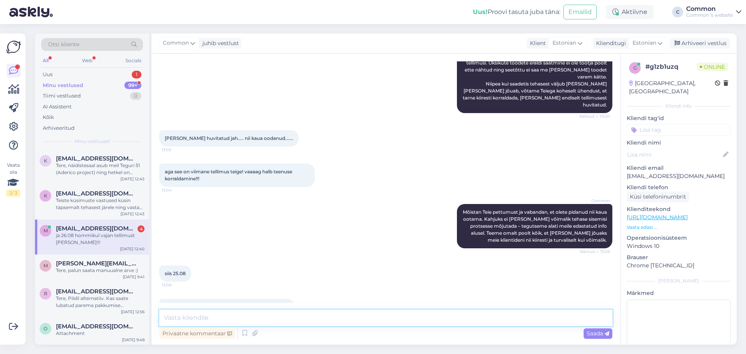
click at [254, 315] on textarea at bounding box center [385, 318] width 453 height 16
click at [298, 316] on textarea at bounding box center [385, 318] width 453 height 16
click at [310, 318] on textarea "Nagu ka meie kodulehel on kirjas siis" at bounding box center [385, 318] width 453 height 16
click at [281, 316] on textarea "Nagu ka meie kodulehel on kirjas siis [PERSON_NAME] toimetab [PERSON_NAME]" at bounding box center [385, 318] width 453 height 16
click at [389, 317] on textarea "Nagu ka meie kodulehel on kirjas siis [PERSON_NAME] on saabunud meie lattu, [PE…" at bounding box center [385, 318] width 453 height 16
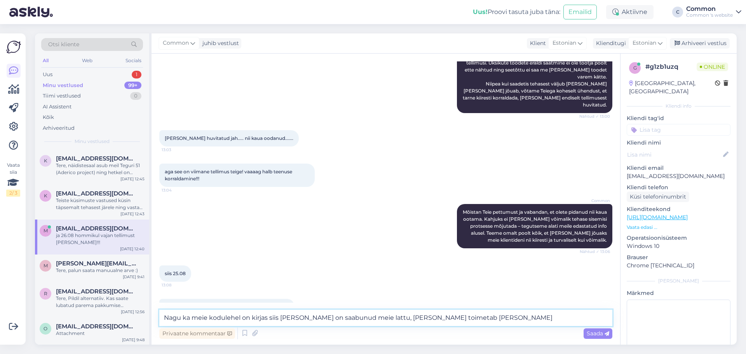
click at [389, 317] on textarea "Nagu ka meie kodulehel on kirjas siis [PERSON_NAME] on saabunud meie lattu, [PE…" at bounding box center [385, 318] width 453 height 16
click at [416, 315] on textarea "Nagu ka meie kodulehel on kirjas siis [PERSON_NAME] on saabunud meie lattu, toi…" at bounding box center [385, 318] width 453 height 16
paste textarea "[PERSON_NAME]"
click at [415, 317] on textarea "Nagu ka meie kodulehel on kirjas siis [PERSON_NAME] on saabunud meie lattu, toi…" at bounding box center [385, 318] width 453 height 16
click at [438, 316] on textarea "Nagu ka meie kodulehel on kirjas siis [PERSON_NAME] on saabunud meie lattu, toi…" at bounding box center [385, 318] width 453 height 16
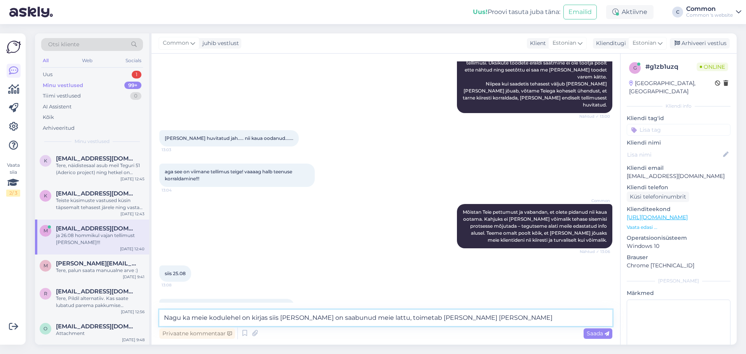
click at [497, 315] on textarea "Nagu ka meie kodulehel on kirjas siis [PERSON_NAME] on saabunud meie lattu, toi…" at bounding box center [385, 318] width 453 height 16
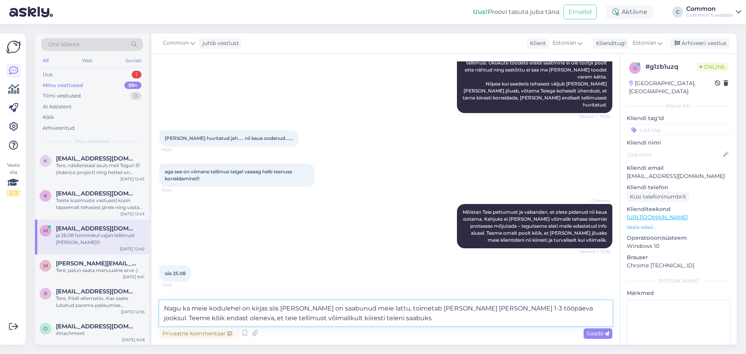
type textarea "Nagu ka meie kodulehel on kirjas siis [PERSON_NAME] on saabunud meie lattu, toi…"
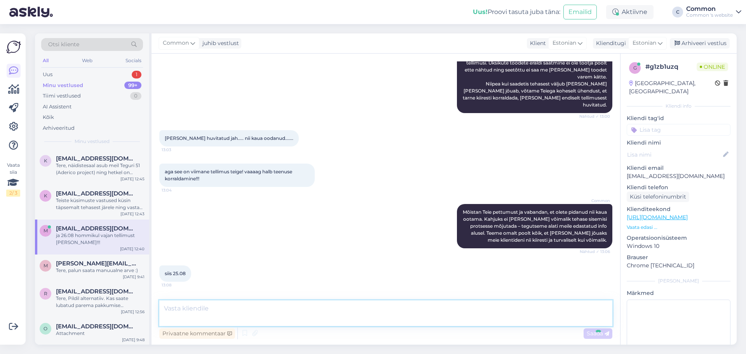
scroll to position [2761, 0]
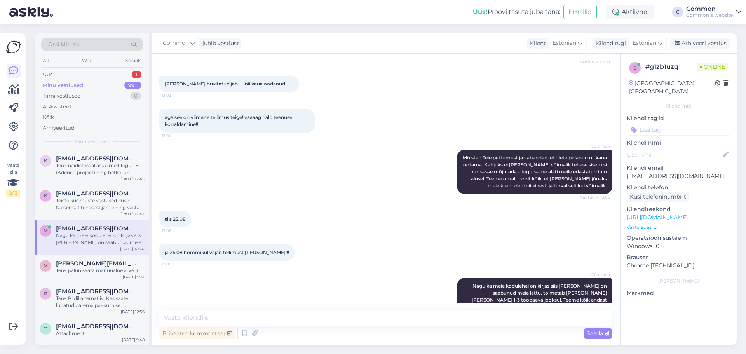
click at [398, 37] on div "Common juhib vestlust Klient Estonian Klienditugi Estonian Arhiveeri vestlus" at bounding box center [445, 43] width 586 height 20
click at [91, 77] on div "Uus 1" at bounding box center [92, 74] width 102 height 11
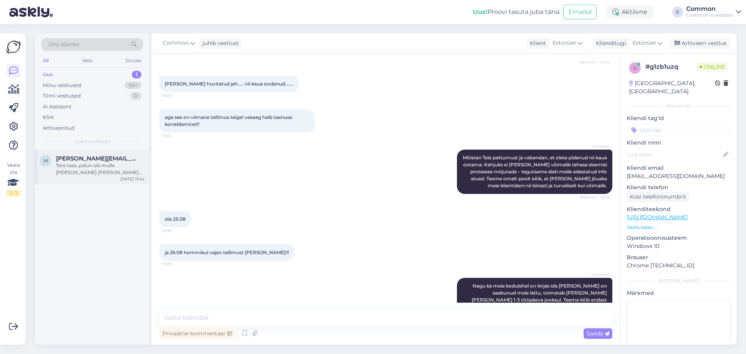
click at [94, 164] on div "Tere taas, palun siis mulle [PERSON_NAME] [PERSON_NAME] madratsiga" at bounding box center [100, 169] width 89 height 14
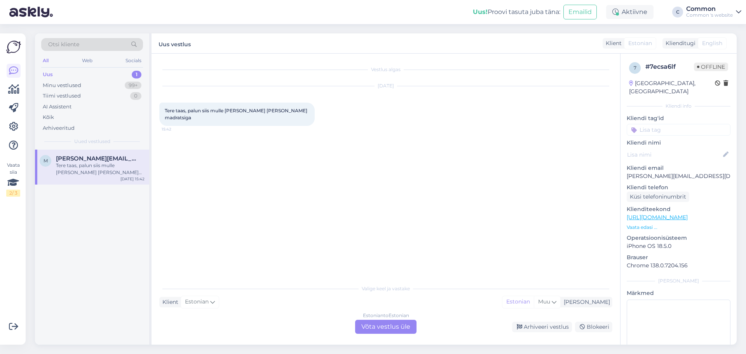
scroll to position [0, 0]
click at [72, 88] on div "Minu vestlused" at bounding box center [62, 86] width 38 height 8
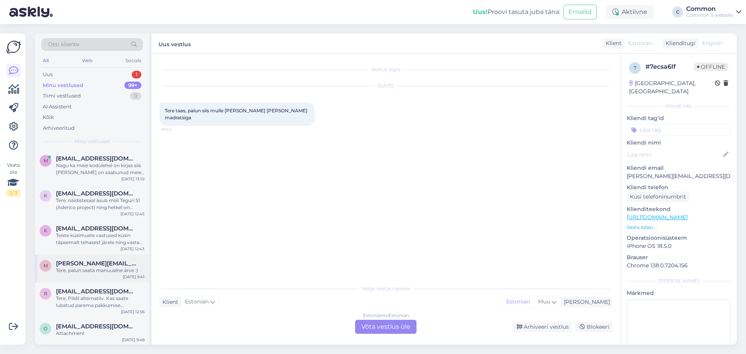
click at [77, 274] on div "m [PERSON_NAME][EMAIL_ADDRESS][DOMAIN_NAME] Tere, palun saata manuualne arve :)…" at bounding box center [92, 269] width 114 height 28
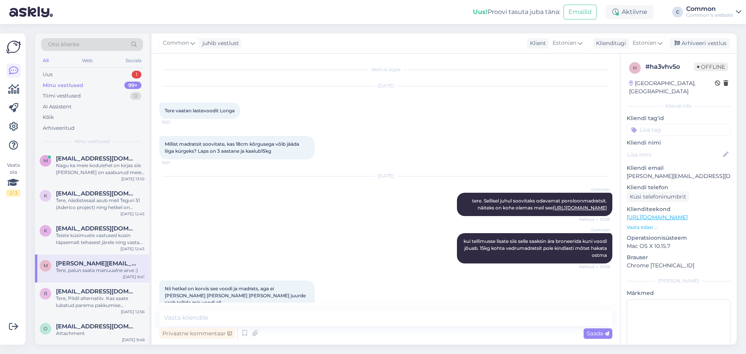
click at [638, 224] on p "Vaata edasi ..." at bounding box center [679, 227] width 104 height 7
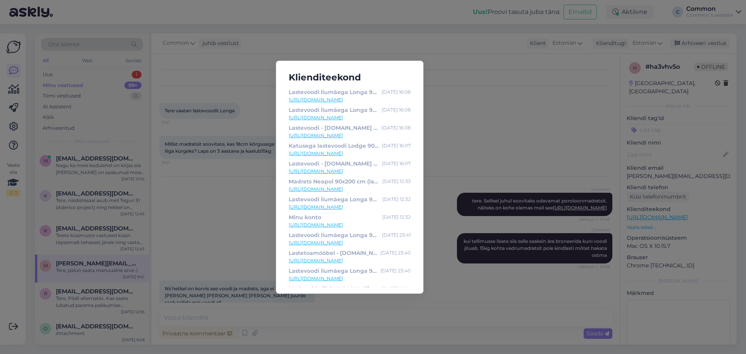
click at [504, 112] on div "Klienditeekond Lastevoodi liumäega Longa 90x200 [DATE] 16:08 [URL][DOMAIN_NAME]…" at bounding box center [373, 177] width 746 height 354
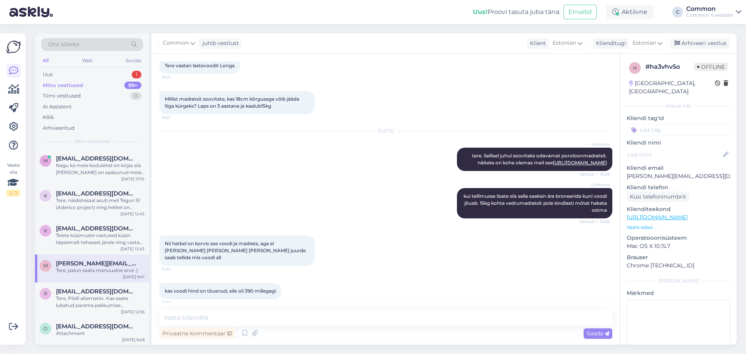
scroll to position [117, 0]
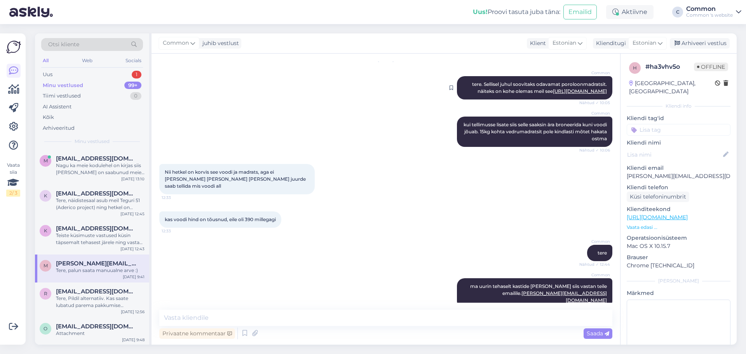
click at [577, 94] on link "[URL][DOMAIN_NAME]" at bounding box center [580, 91] width 54 height 6
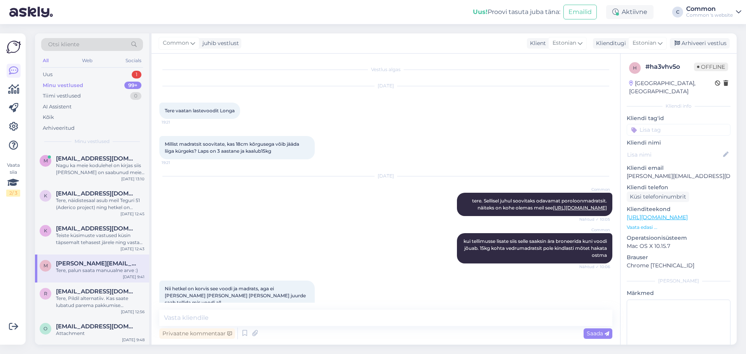
click at [633, 172] on p "[PERSON_NAME][EMAIL_ADDRESS][DOMAIN_NAME]" at bounding box center [679, 176] width 104 height 8
click at [634, 172] on p "[PERSON_NAME][EMAIL_ADDRESS][DOMAIN_NAME]" at bounding box center [679, 176] width 104 height 8
drag, startPoint x: 634, startPoint y: 167, endPoint x: 690, endPoint y: 165, distance: 56.4
click at [690, 172] on p "[PERSON_NAME][EMAIL_ADDRESS][DOMAIN_NAME]" at bounding box center [679, 176] width 104 height 8
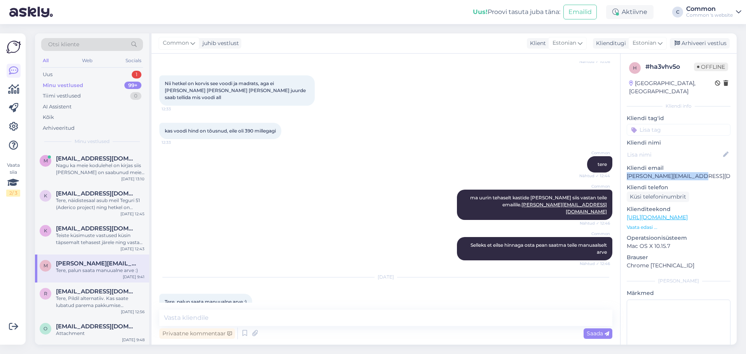
scroll to position [214, 0]
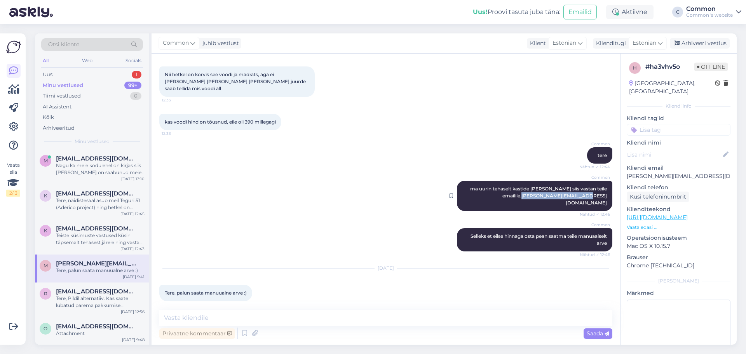
drag, startPoint x: 537, startPoint y: 196, endPoint x: 600, endPoint y: 194, distance: 62.2
click at [600, 194] on div "Common ma uurin tehaselt kastide [PERSON_NAME] siis vastan teile emailile. [PER…" at bounding box center [535, 196] width 156 height 30
copy link "[PERSON_NAME][EMAIL_ADDRESS][DOMAIN_NAME]"
click at [461, 151] on div "Common tere Nähtud ✓ 12:44" at bounding box center [385, 155] width 453 height 33
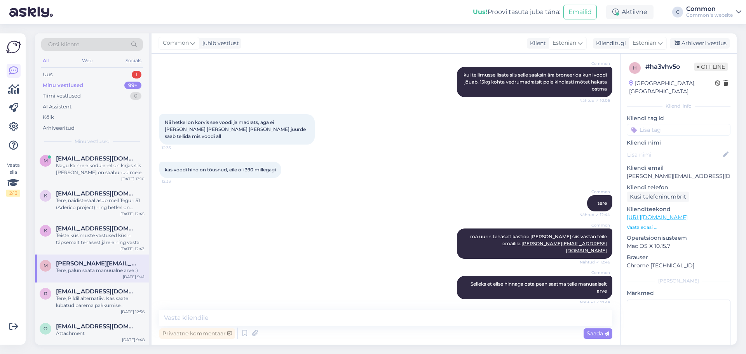
scroll to position [98, 0]
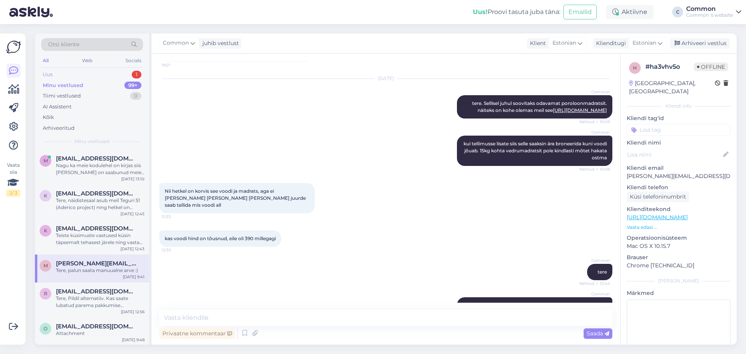
click at [82, 72] on div "Uus 1" at bounding box center [92, 74] width 102 height 11
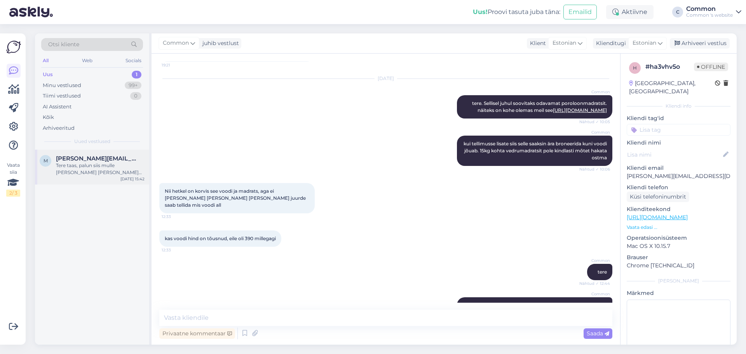
click at [61, 173] on div "Tere taas, palun siis mulle [PERSON_NAME] [PERSON_NAME] madratsiga" at bounding box center [100, 169] width 89 height 14
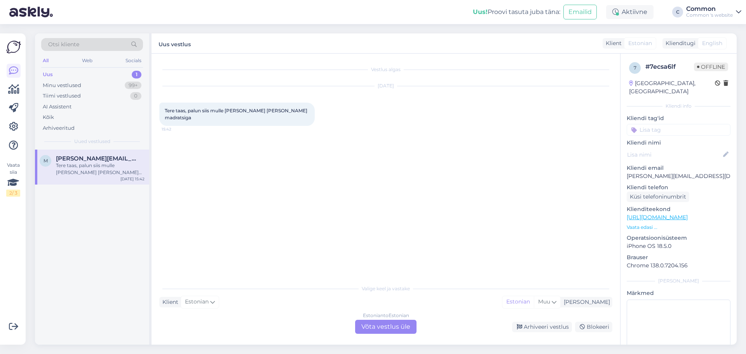
click at [71, 73] on div "Uus 1" at bounding box center [92, 74] width 102 height 11
click at [86, 80] on div "Minu vestlused 99+" at bounding box center [92, 85] width 102 height 11
